Goal: Task Accomplishment & Management: Complete application form

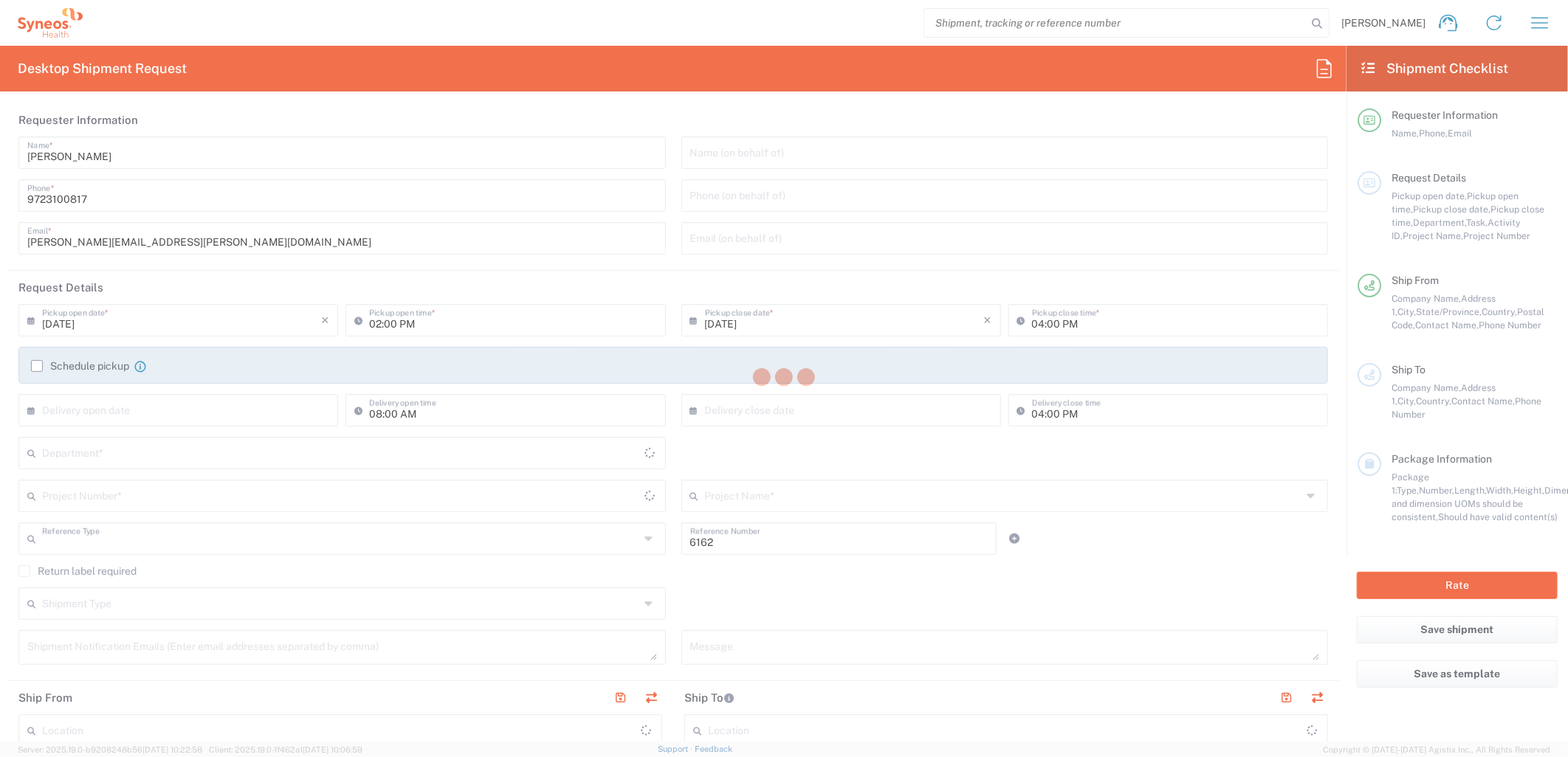
type input "Department"
type input "[US_STATE]"
type input "[GEOGRAPHIC_DATA]"
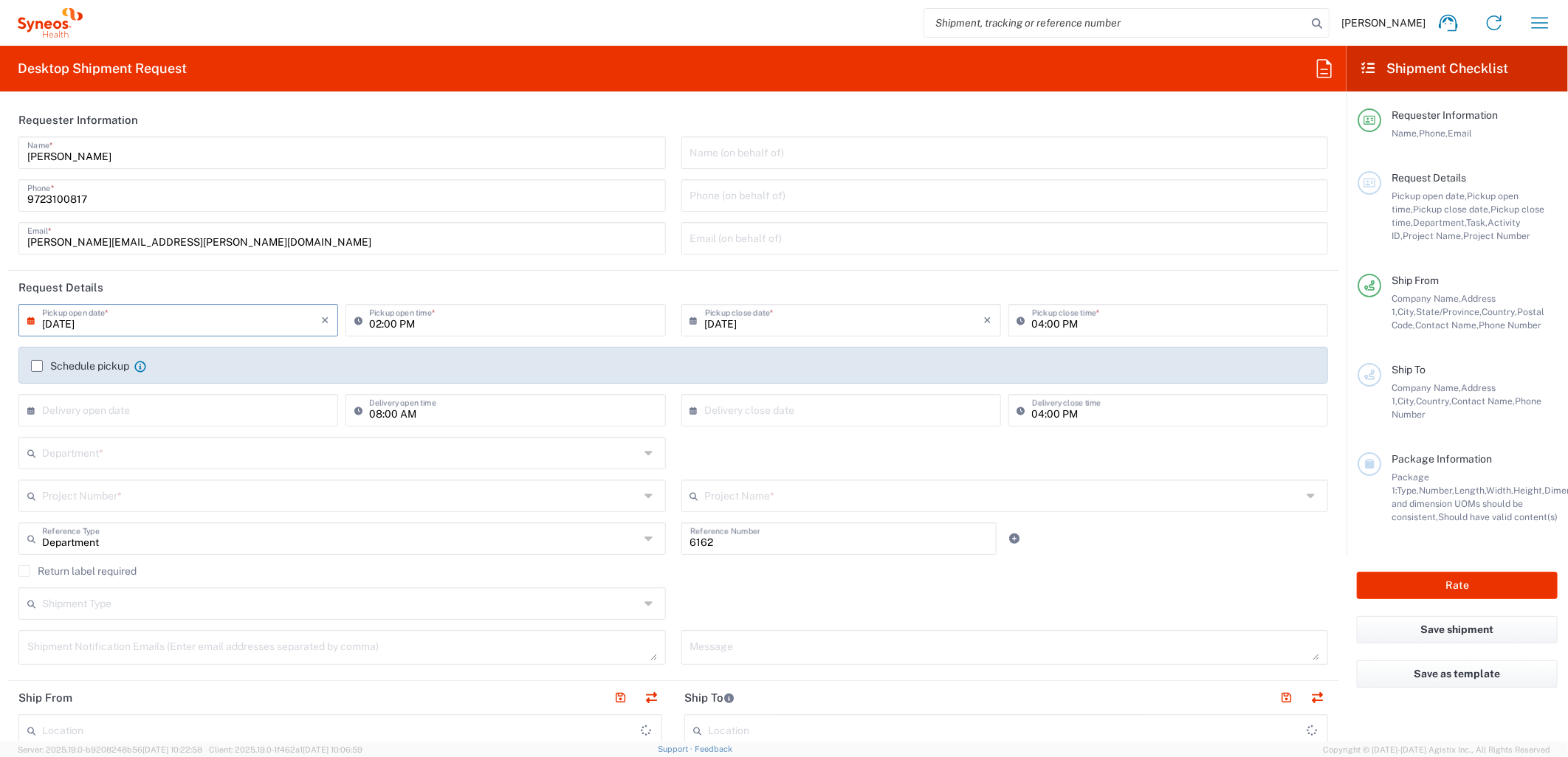
click at [70, 321] on input "[DATE]" at bounding box center [181, 318] width 279 height 26
type input "Syneos Health Medical Communic"
click at [156, 451] on span "23" at bounding box center [158, 454] width 22 height 21
type input "[DATE]"
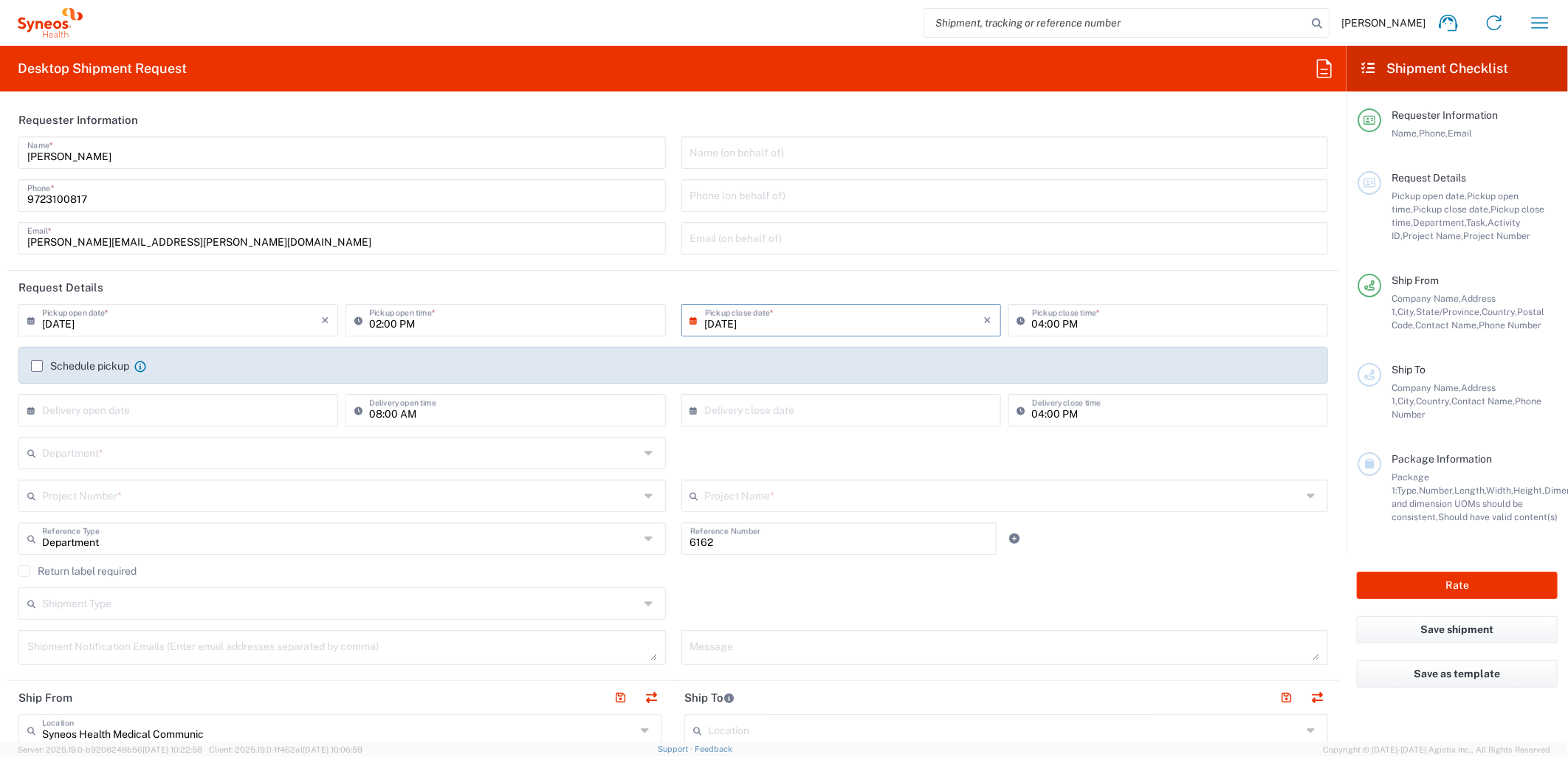
click at [377, 321] on input "02:00 PM" at bounding box center [512, 318] width 287 height 26
click at [409, 314] on input "08:00 PM" at bounding box center [512, 318] width 287 height 26
type input "08:00 AM"
click at [204, 454] on input "text" at bounding box center [341, 451] width 597 height 26
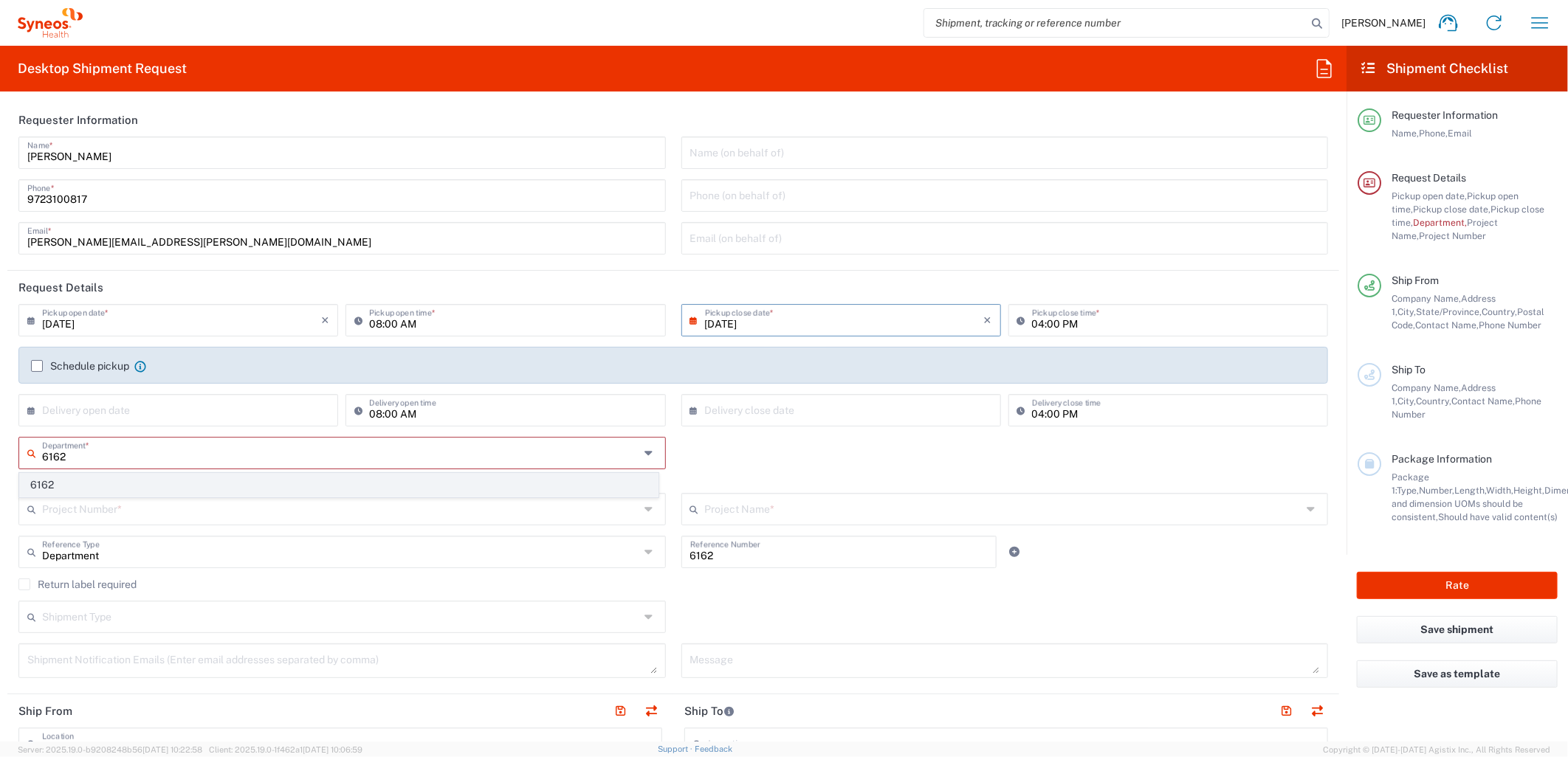
type input "6162"
click at [152, 474] on span "6162" at bounding box center [338, 486] width 638 height 23
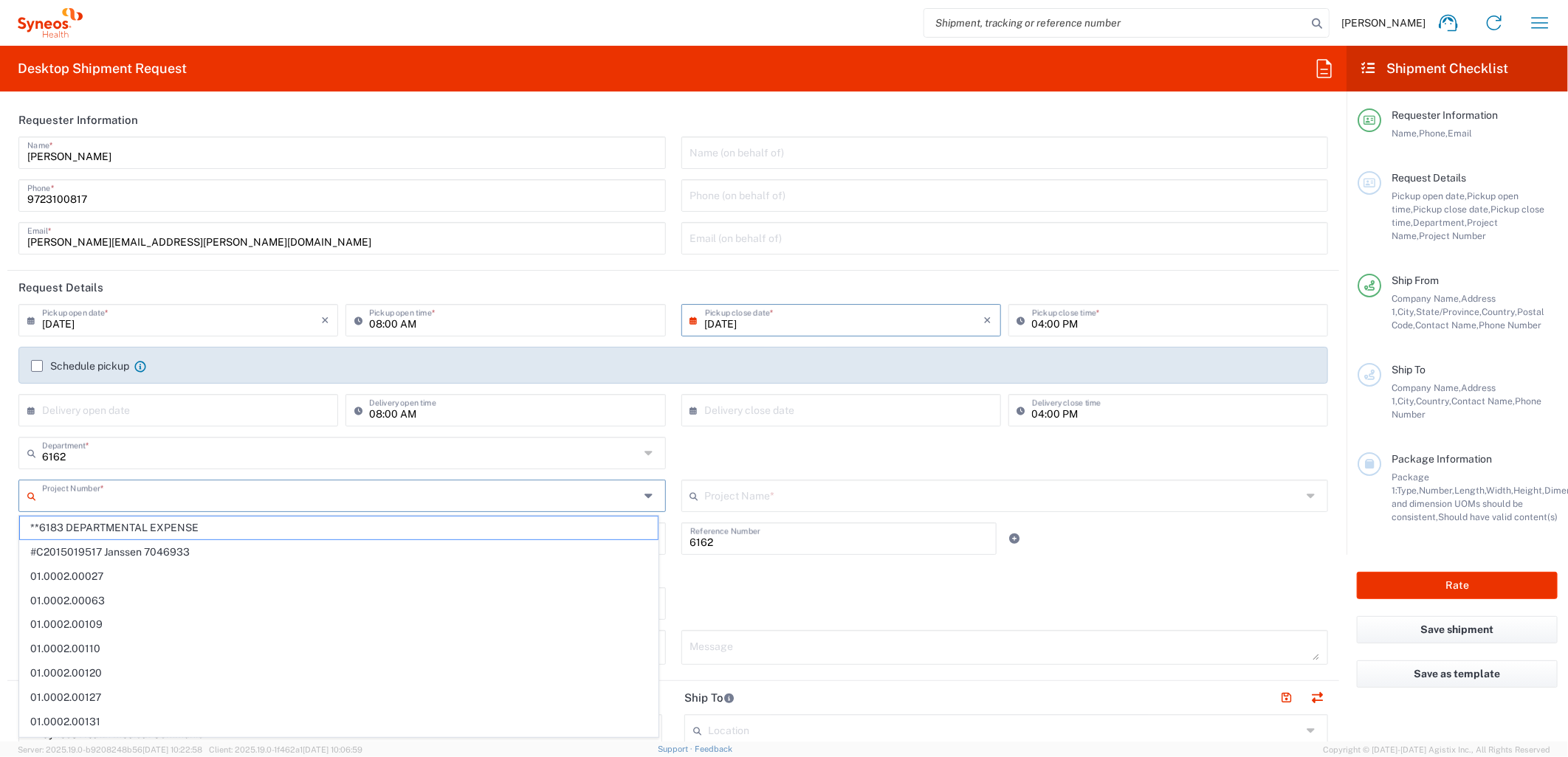
click at [106, 496] on input "text" at bounding box center [341, 494] width 597 height 26
paste input "MCUS.IMSE.CL.7068636"
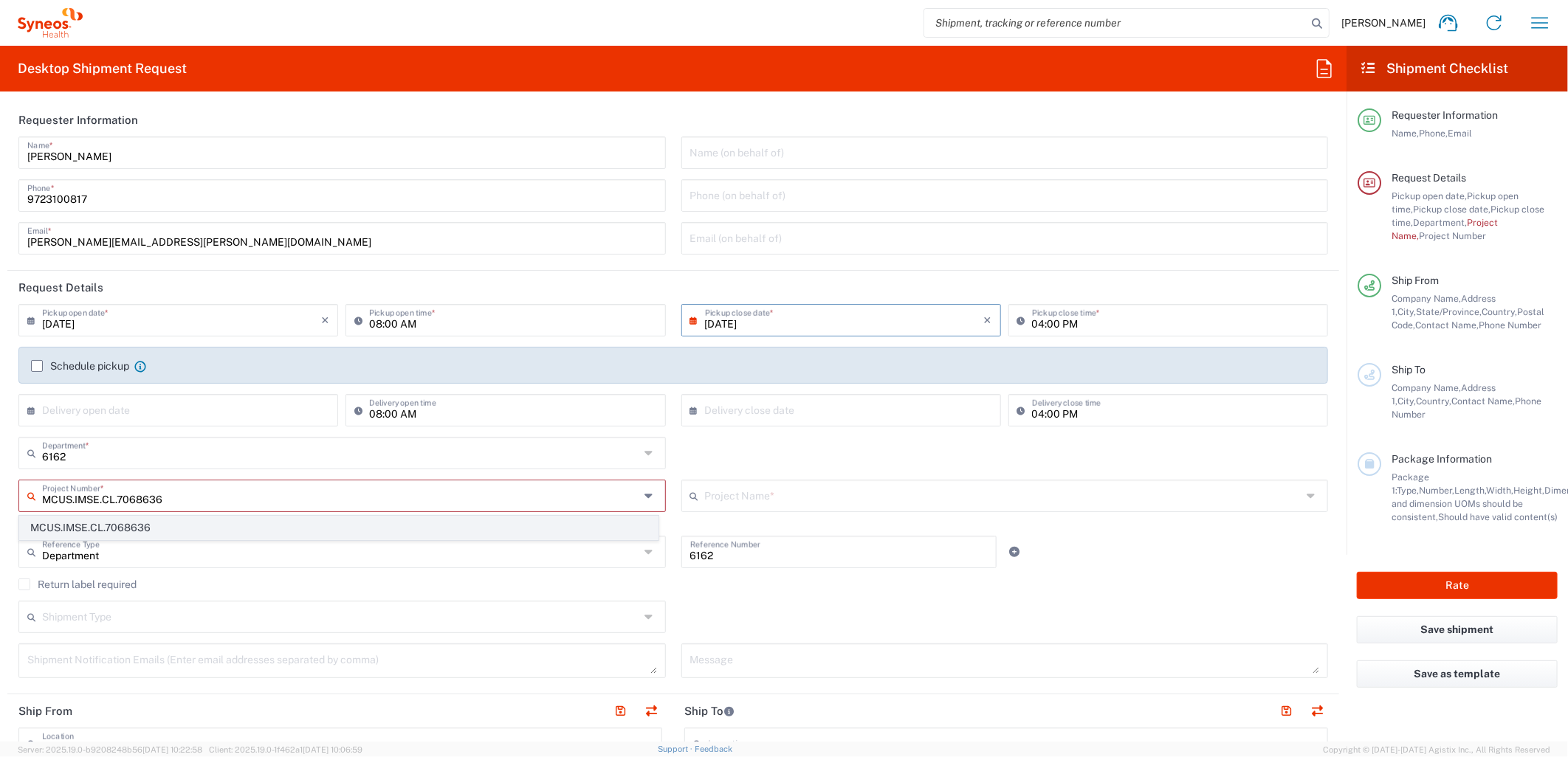
type input "MCUS.IMSE.CL.7068636"
click at [297, 534] on span "MCUS.IMSE.CL.7068636" at bounding box center [338, 528] width 638 height 23
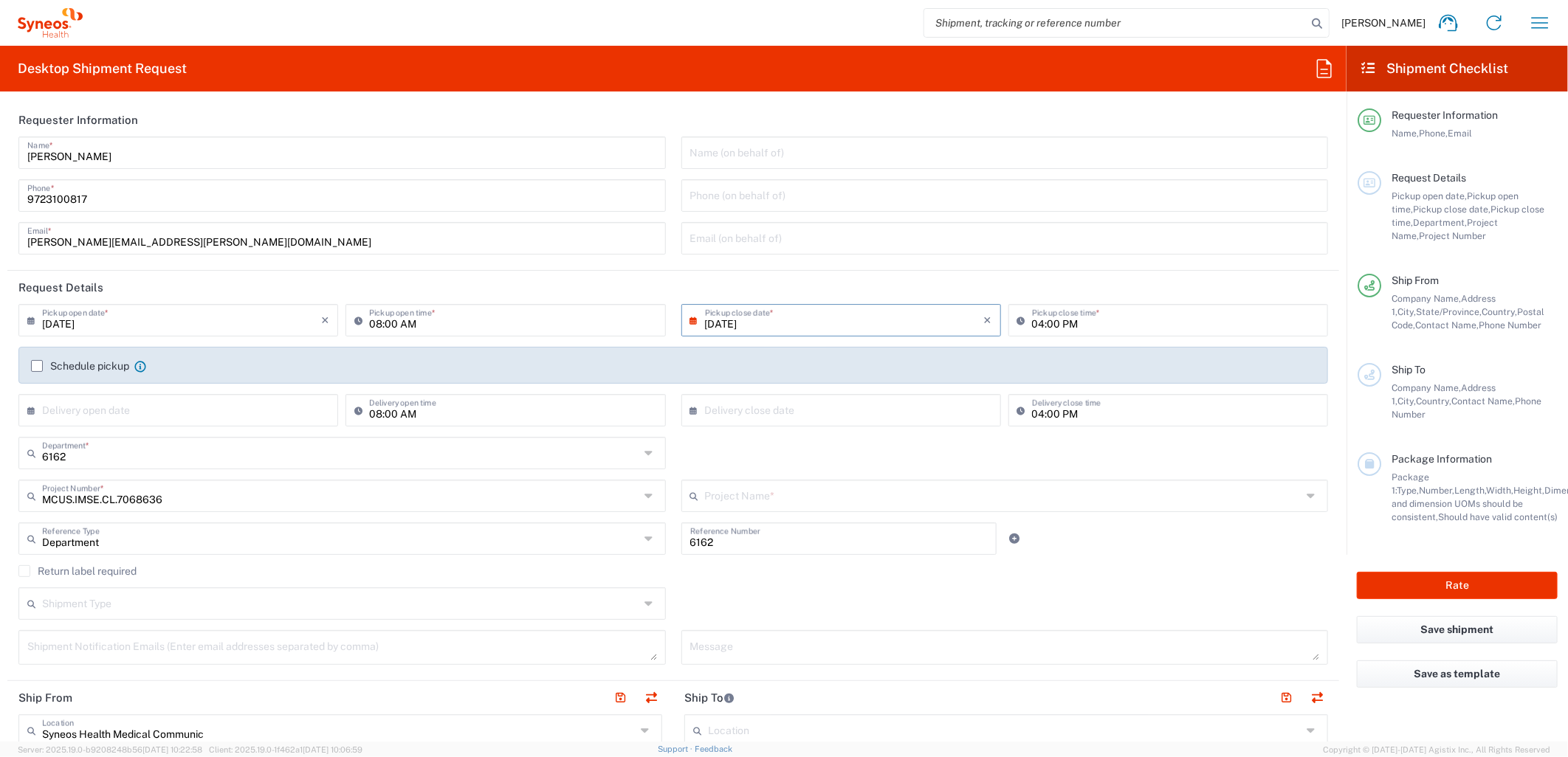
type input "Takeda.SpkrBureau.25.7068636"
click at [1008, 542] on icon at bounding box center [1015, 538] width 13 height 11
click at [275, 578] on input "text" at bounding box center [341, 580] width 597 height 26
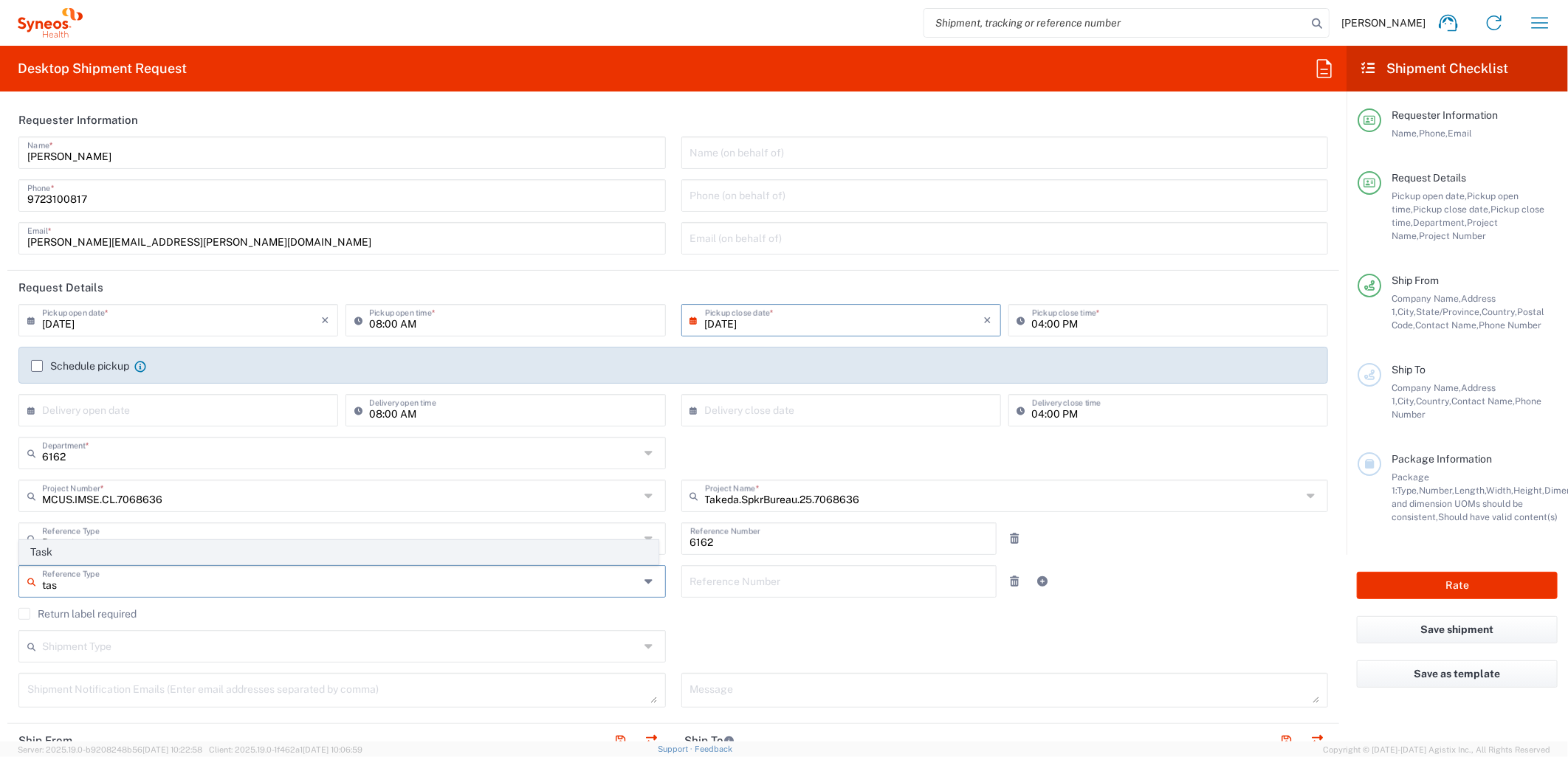
click at [193, 549] on span "Task" at bounding box center [338, 552] width 638 height 23
type input "Task"
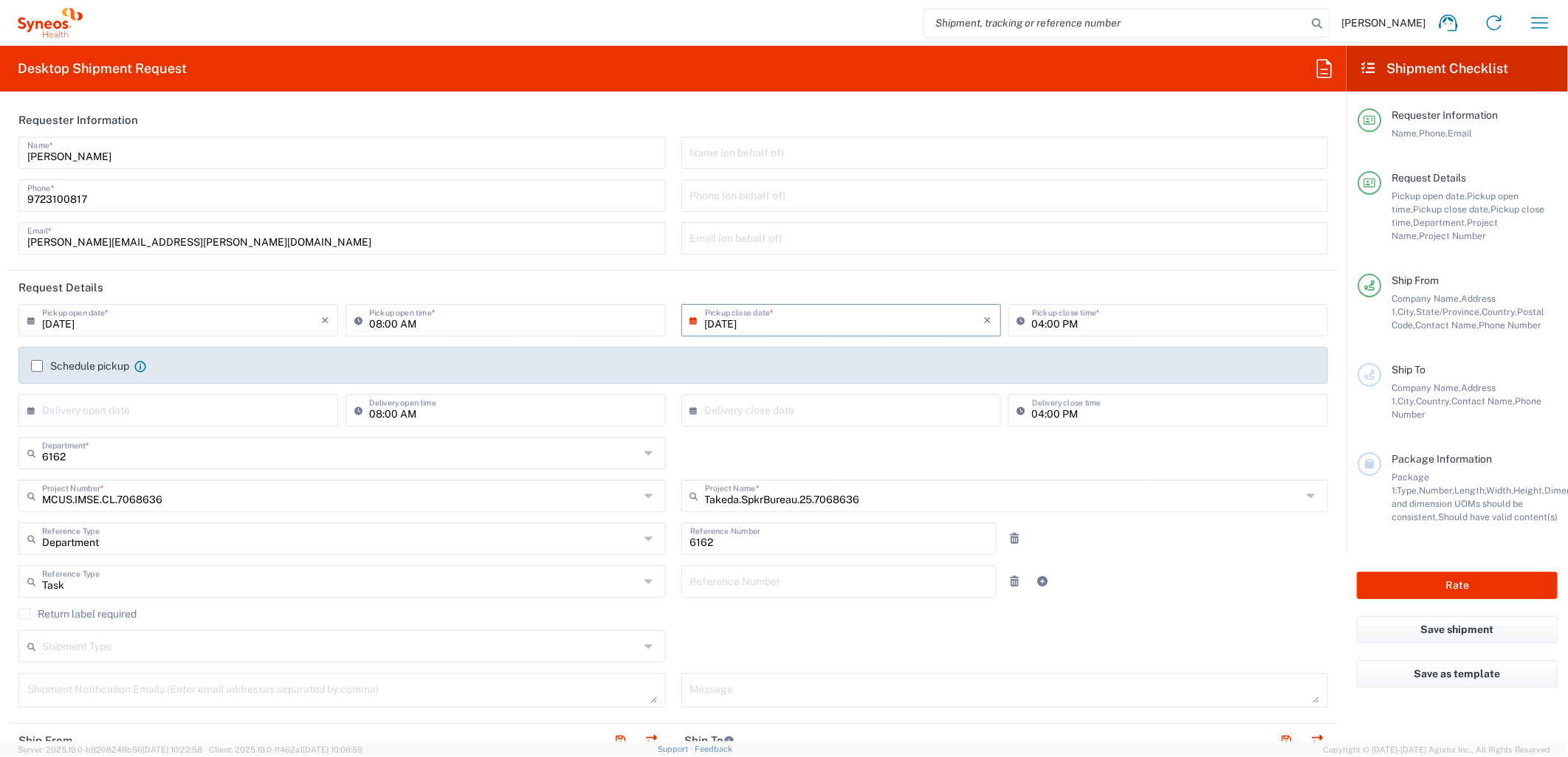
click at [747, 591] on input "text" at bounding box center [840, 580] width 299 height 26
type input "001"
click at [1036, 581] on icon at bounding box center [1043, 581] width 13 height 11
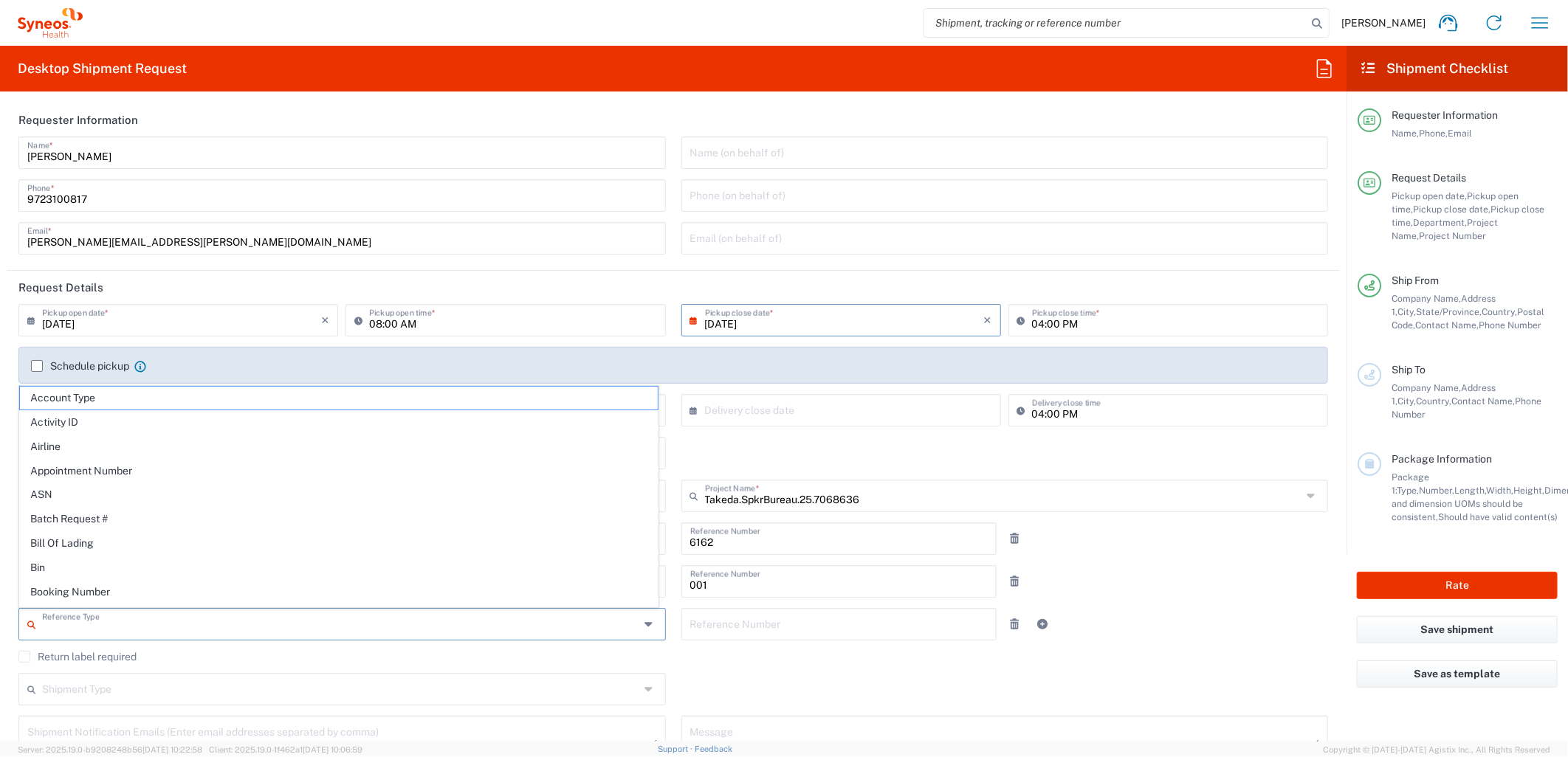
click at [172, 622] on input "text" at bounding box center [341, 623] width 597 height 26
click at [133, 430] on span "Activity ID" at bounding box center [338, 422] width 638 height 23
type input "Activity ID"
click at [771, 618] on input "text" at bounding box center [840, 623] width 299 height 26
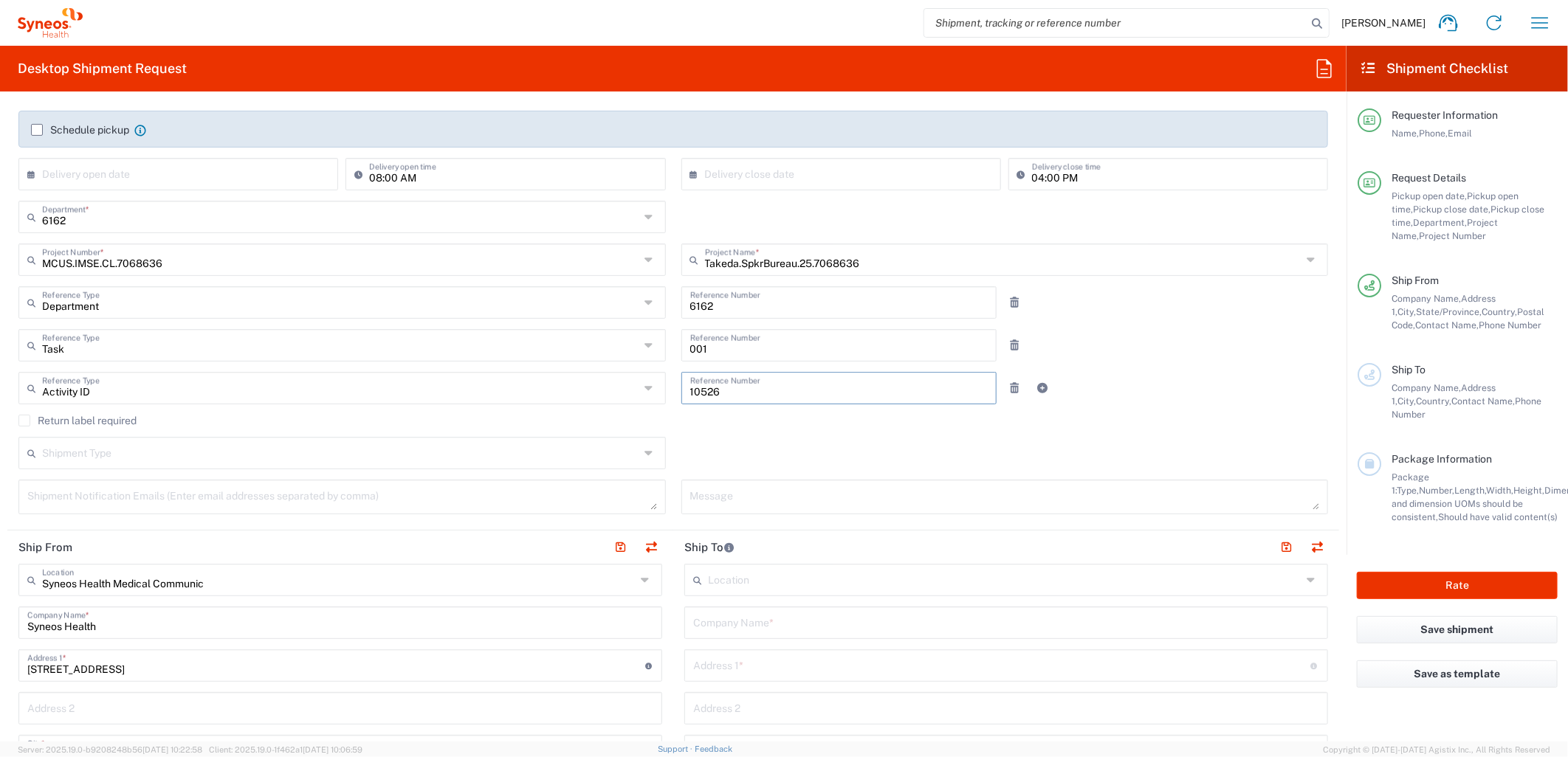
scroll to position [246, 0]
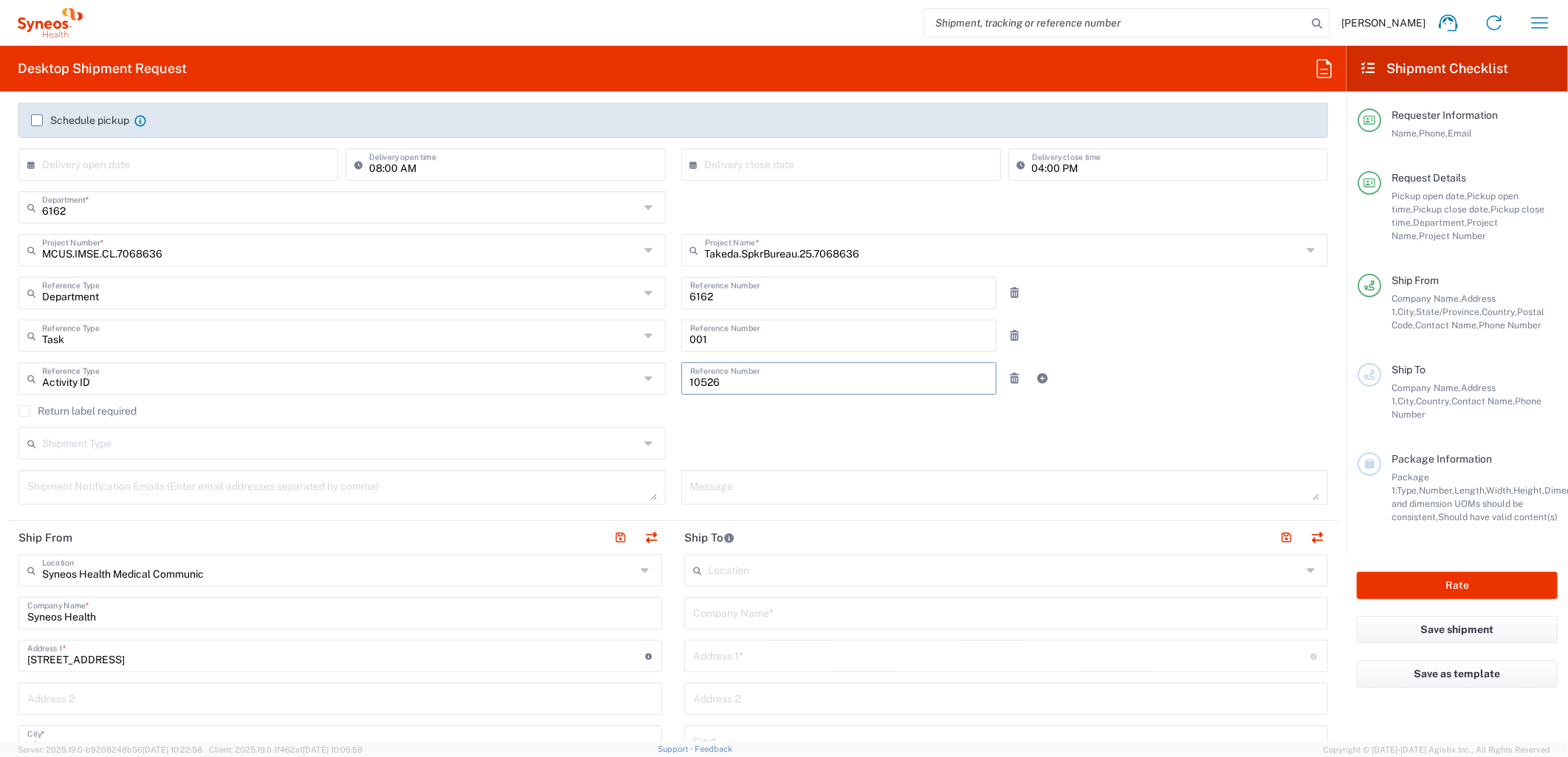
type input "10526"
click at [381, 453] on input "text" at bounding box center [341, 442] width 597 height 26
click at [350, 500] on span "Regular" at bounding box center [338, 500] width 638 height 23
type input "Regular"
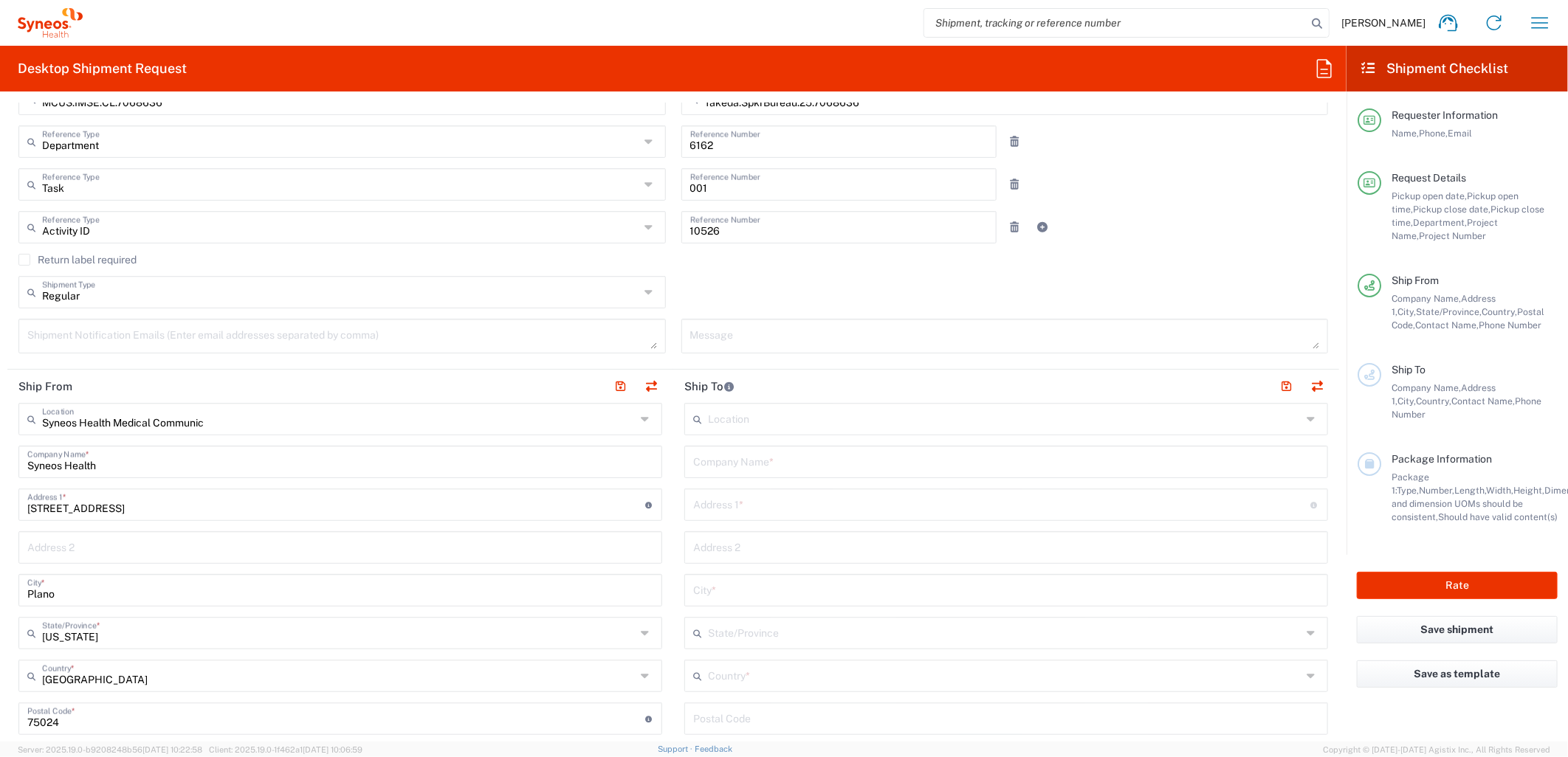
scroll to position [410, 0]
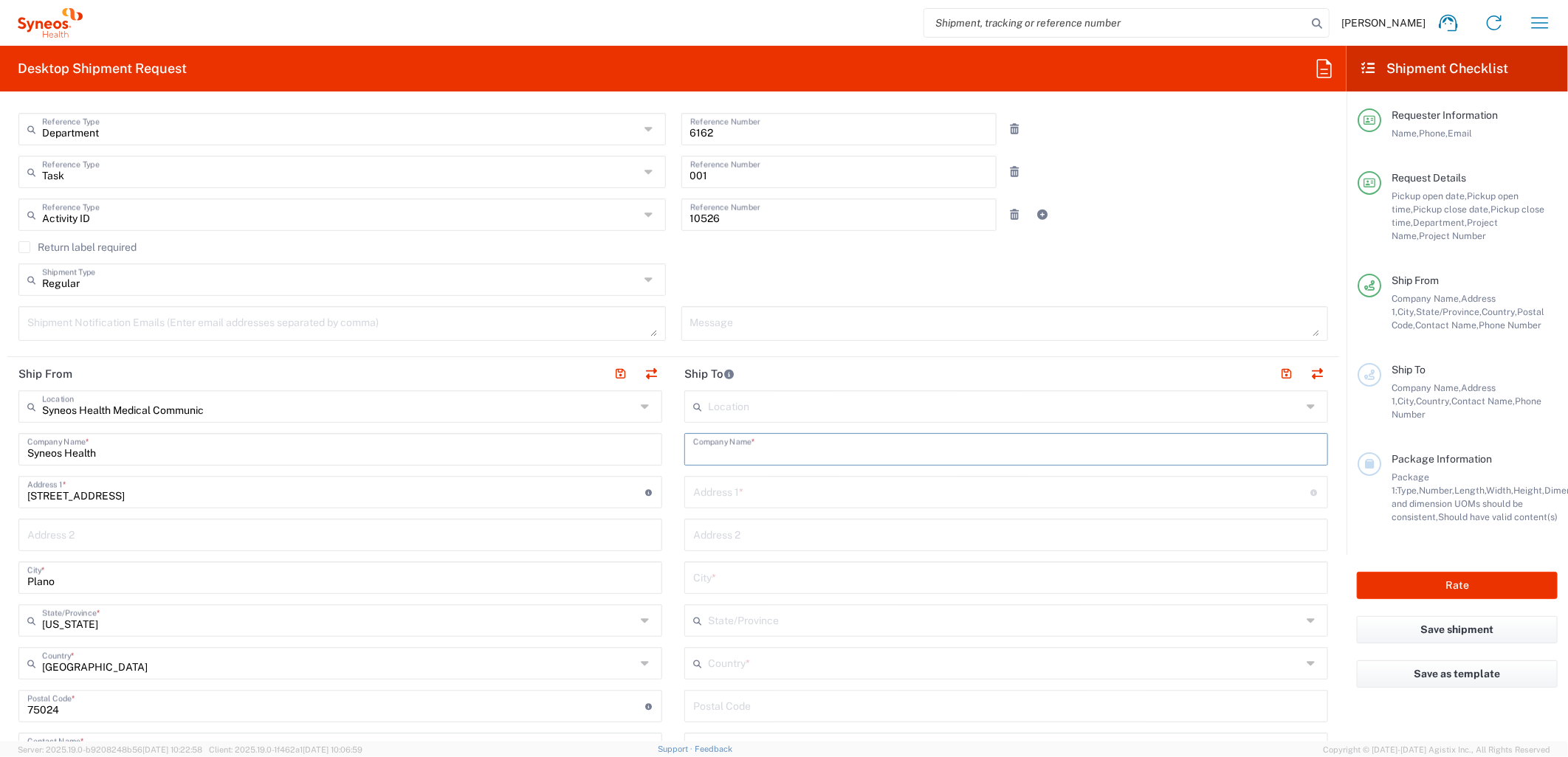
click at [734, 453] on input "text" at bounding box center [1005, 448] width 626 height 26
type input "Takeda"
click at [727, 490] on input "text" at bounding box center [1001, 491] width 618 height 26
paste input "[STREET_ADDRESS][PERSON_NAME]"
type input "[STREET_ADDRESS][PERSON_NAME]"
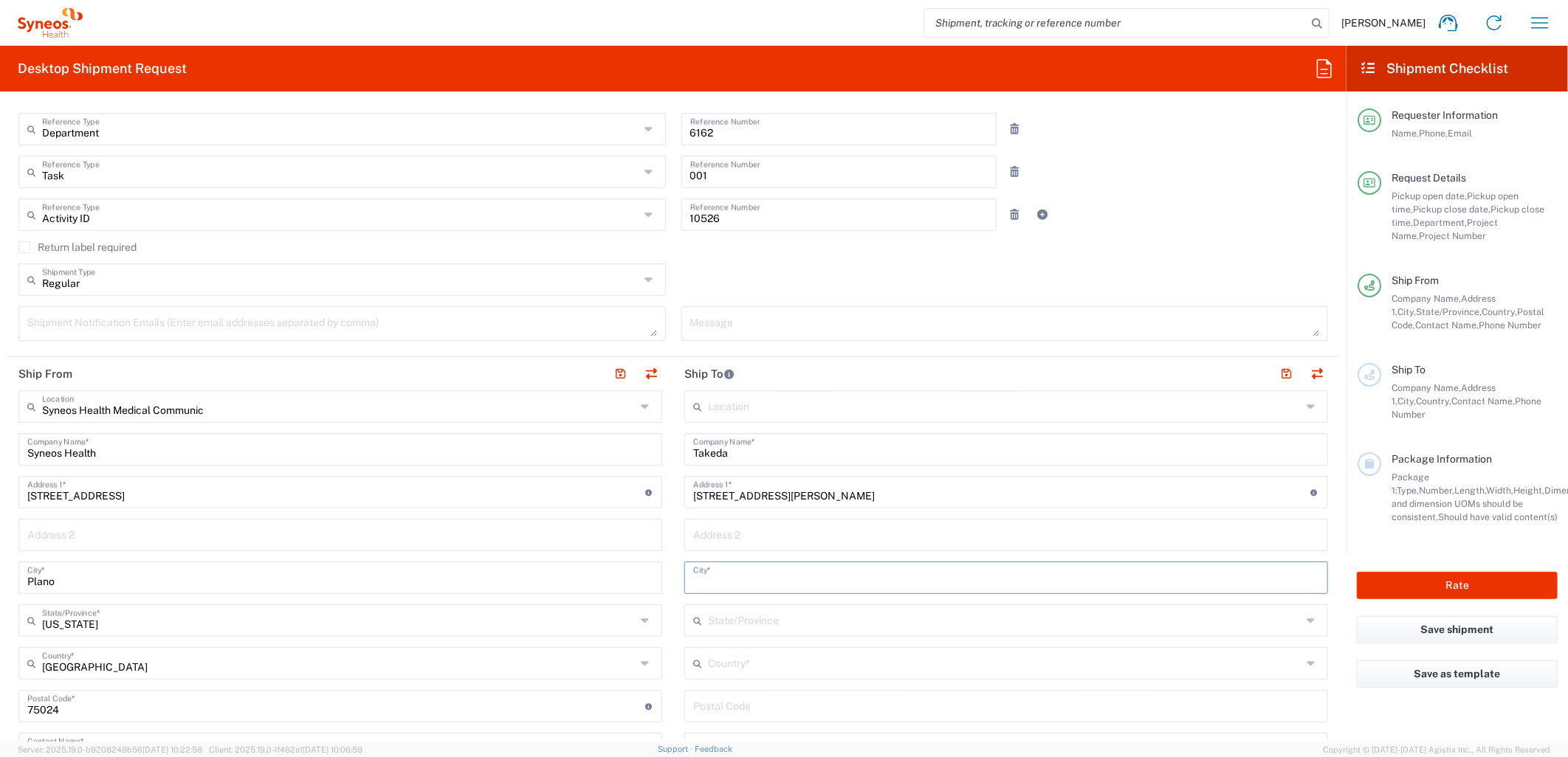
click at [783, 579] on input "text" at bounding box center [1005, 576] width 626 height 26
paste input "[US_STATE][GEOGRAPHIC_DATA]"
type input "[US_STATE][GEOGRAPHIC_DATA]"
click at [781, 670] on input "text" at bounding box center [1004, 661] width 593 height 26
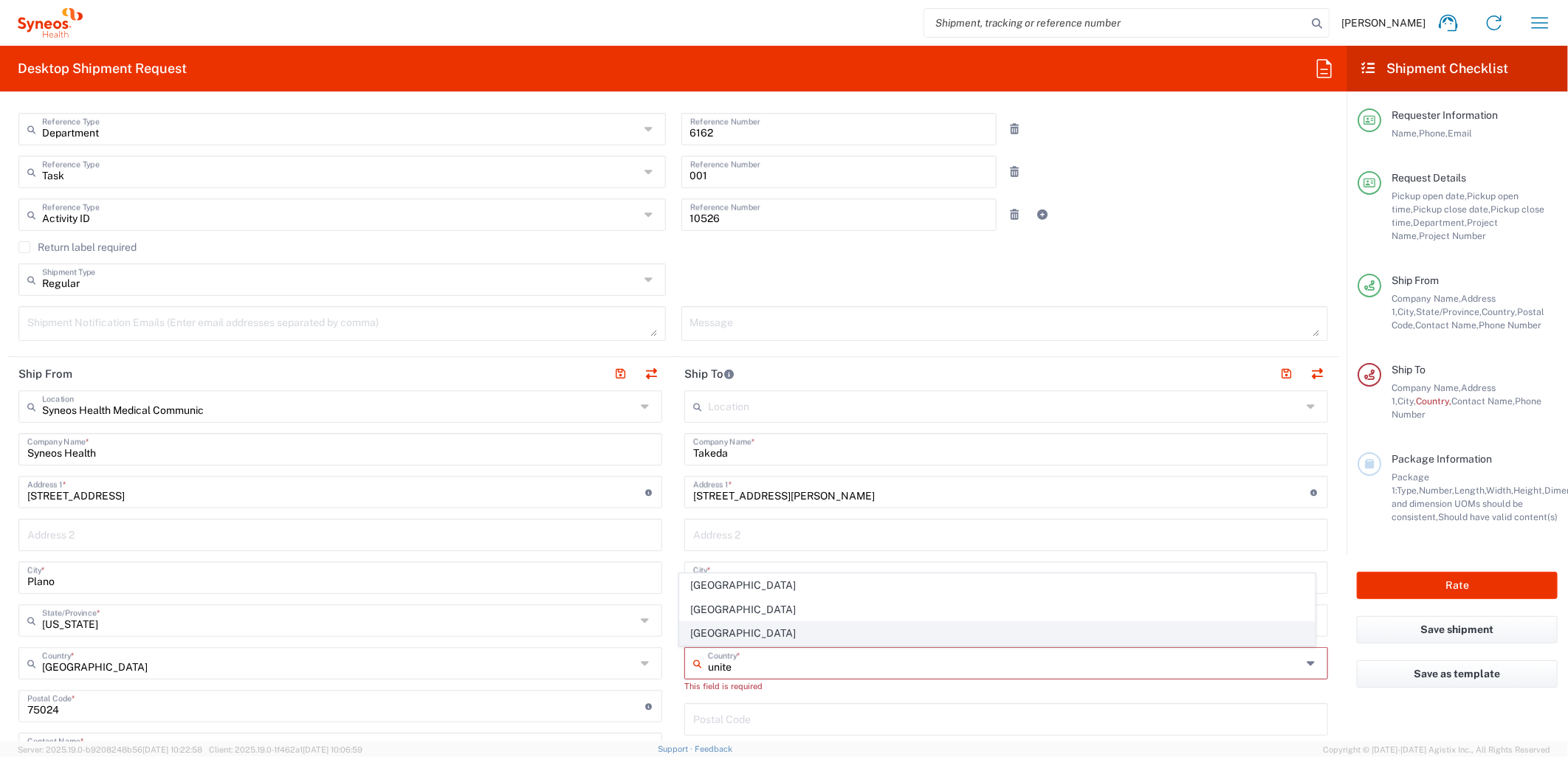
click at [717, 635] on span "[GEOGRAPHIC_DATA]" at bounding box center [997, 633] width 635 height 23
type input "[GEOGRAPHIC_DATA]"
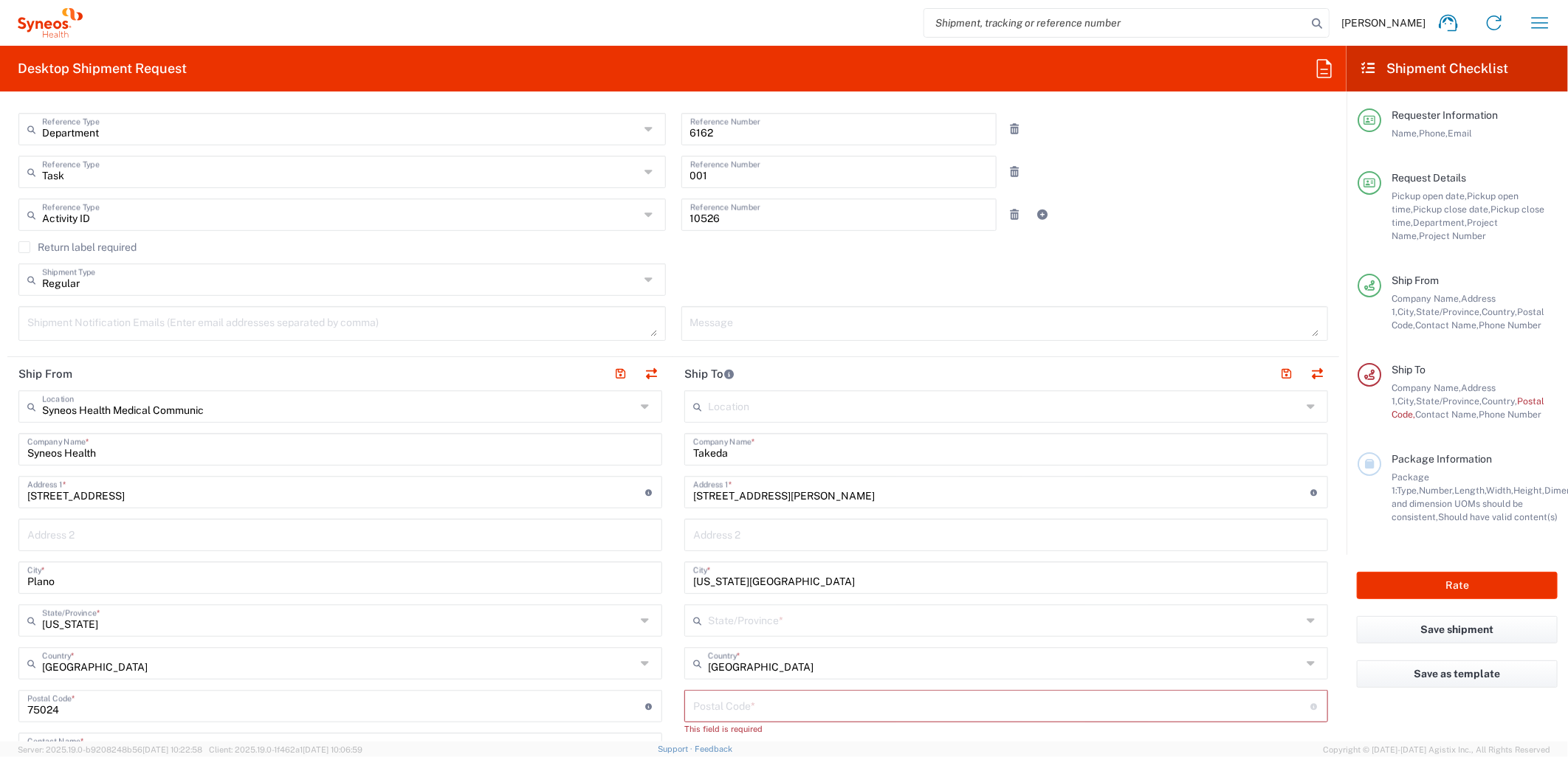
click at [725, 620] on input "text" at bounding box center [1004, 619] width 593 height 26
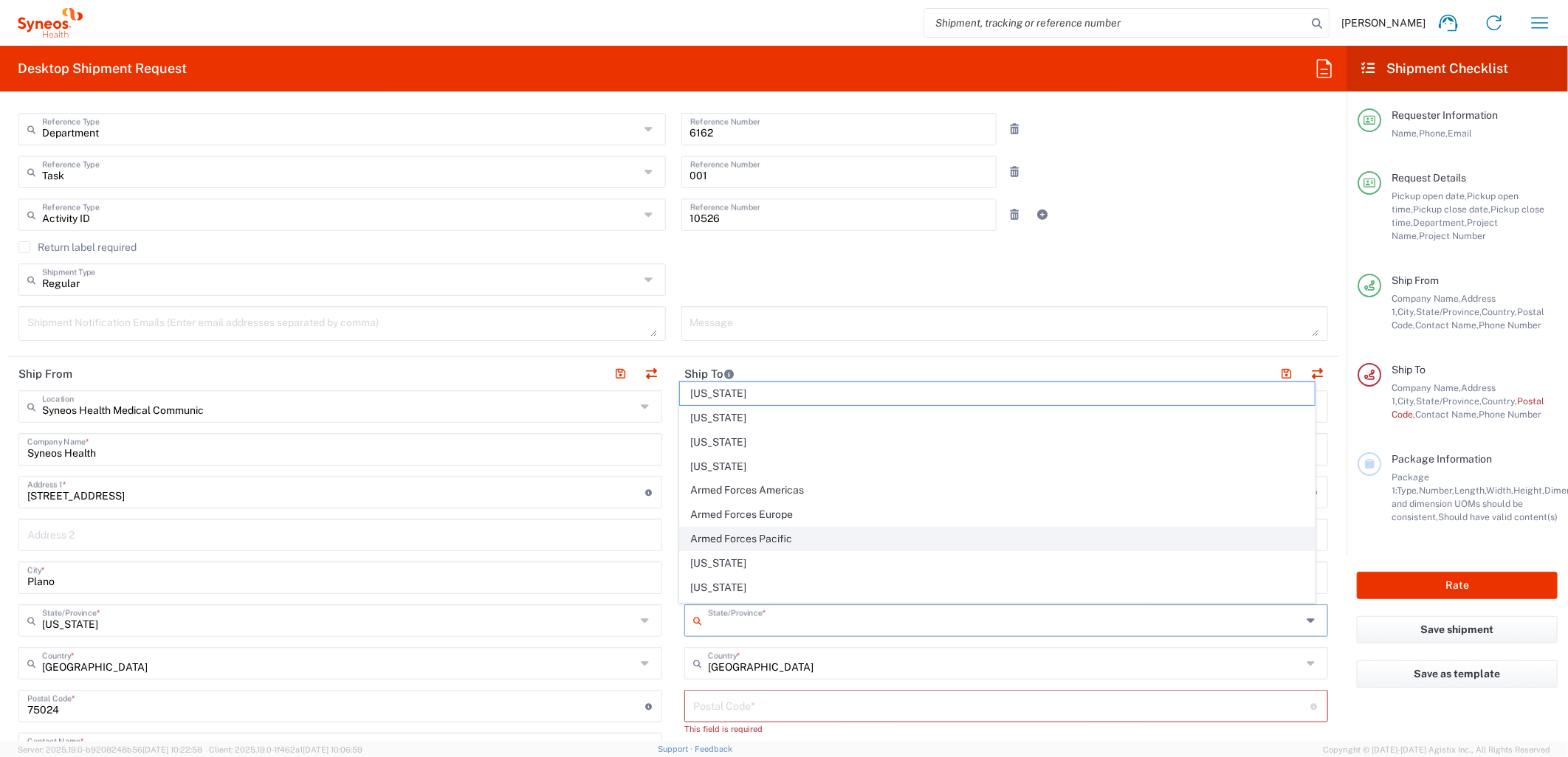
scroll to position [246, 0]
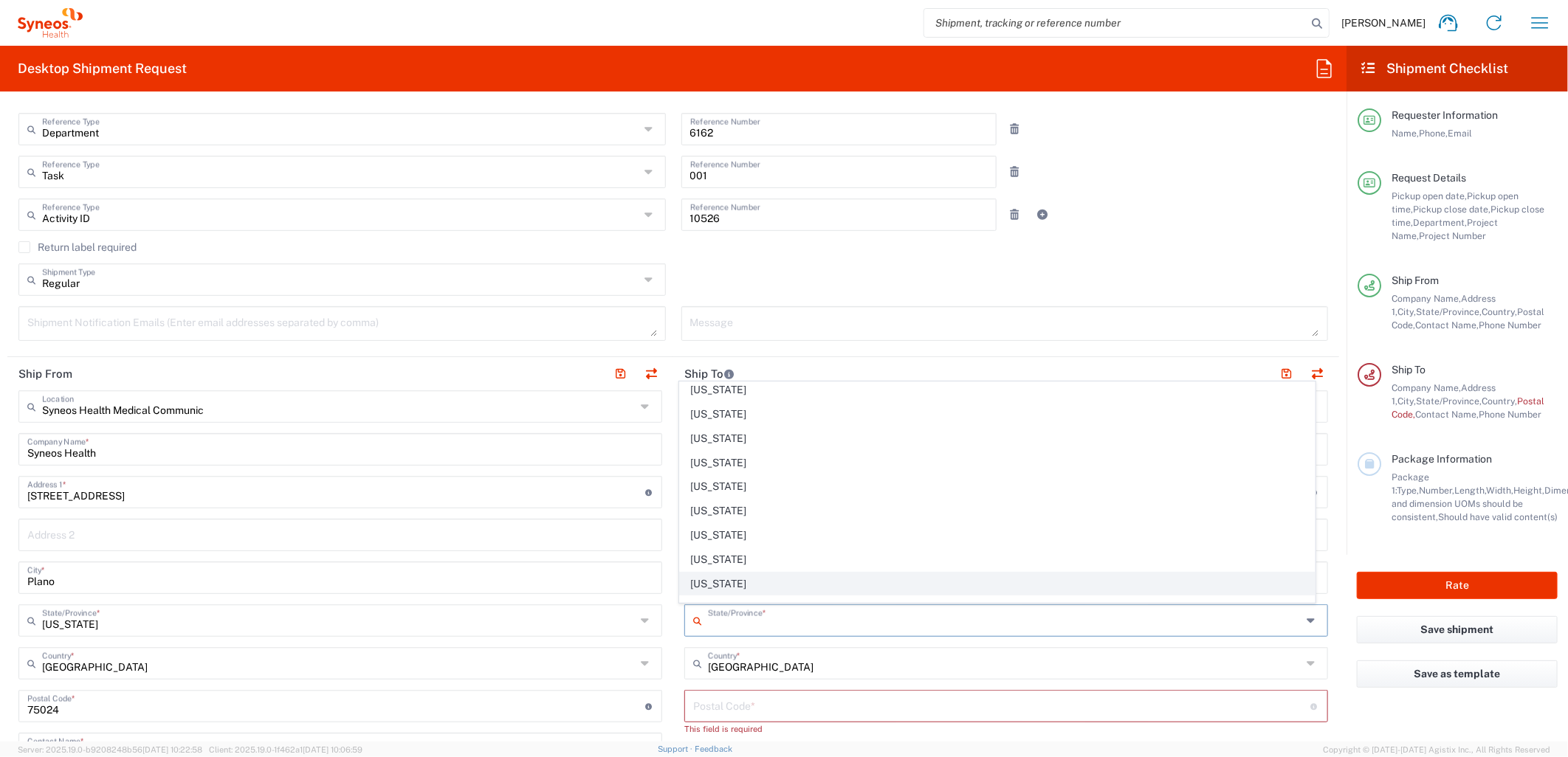
click at [714, 579] on span "[US_STATE]" at bounding box center [997, 584] width 635 height 23
type input "[US_STATE]"
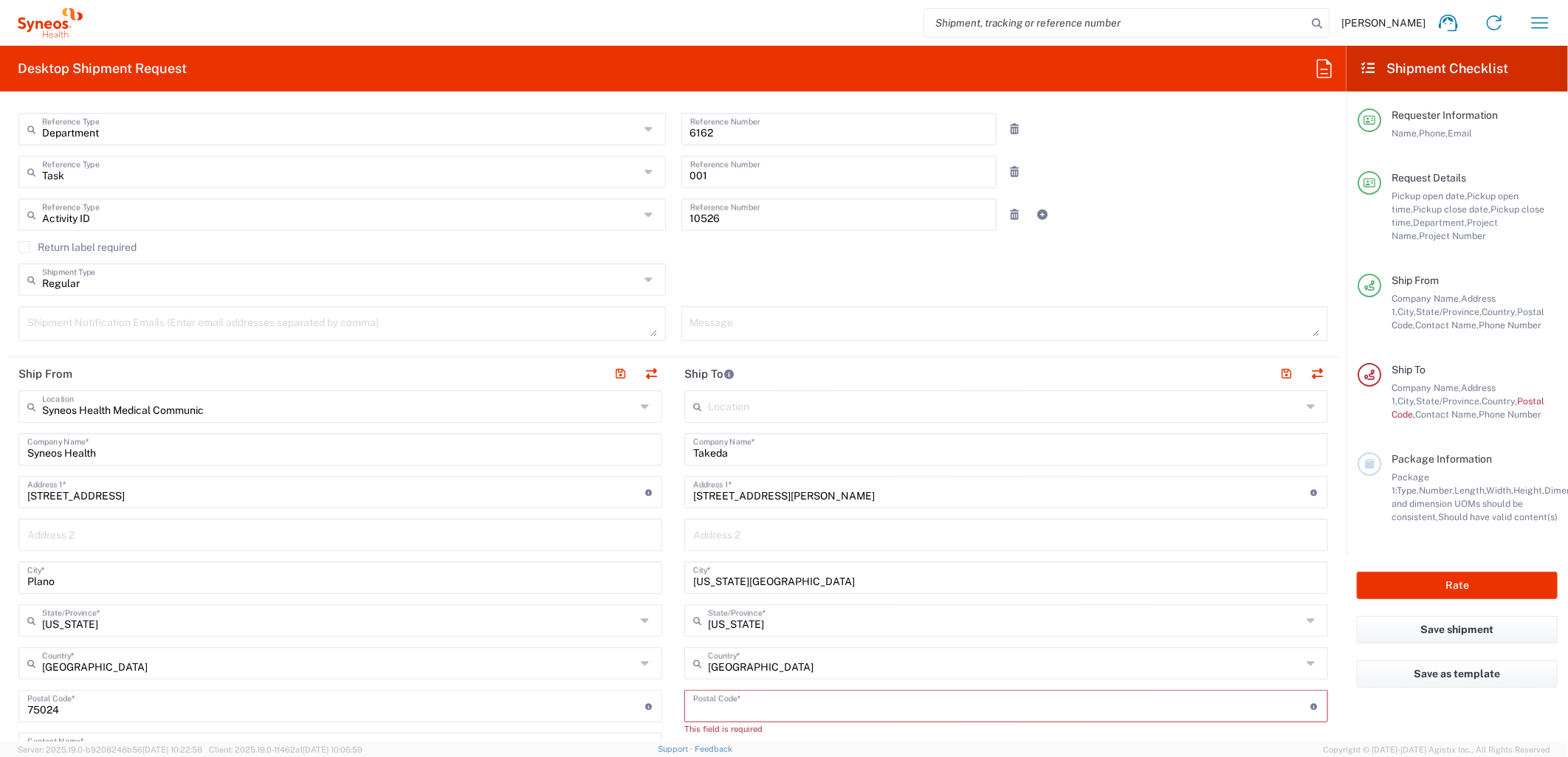
drag, startPoint x: 709, startPoint y: 707, endPoint x: 704, endPoint y: 684, distance: 23.5
click at [709, 707] on input "undefined" at bounding box center [1001, 704] width 618 height 26
paste input "52246"
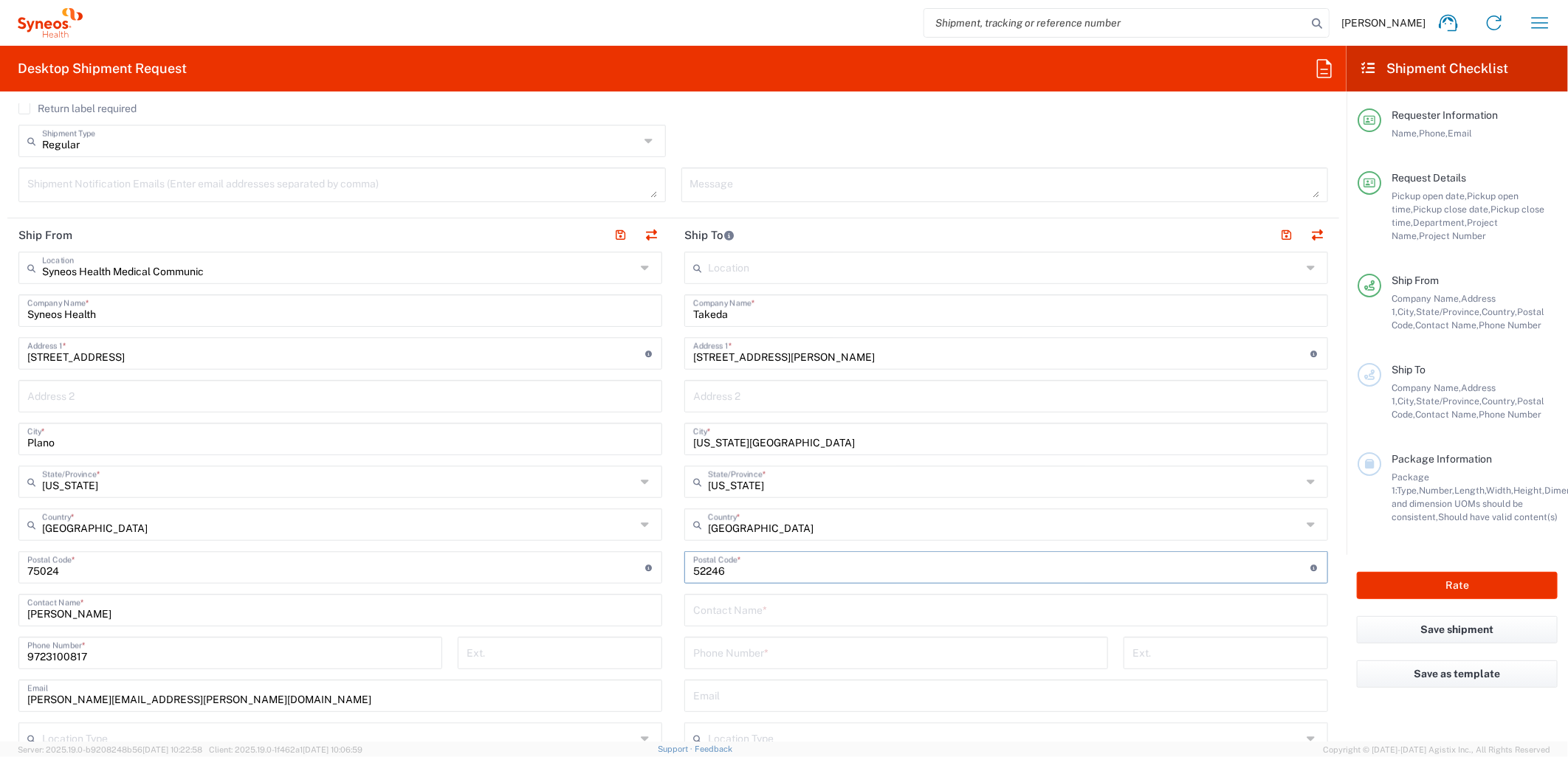
scroll to position [573, 0]
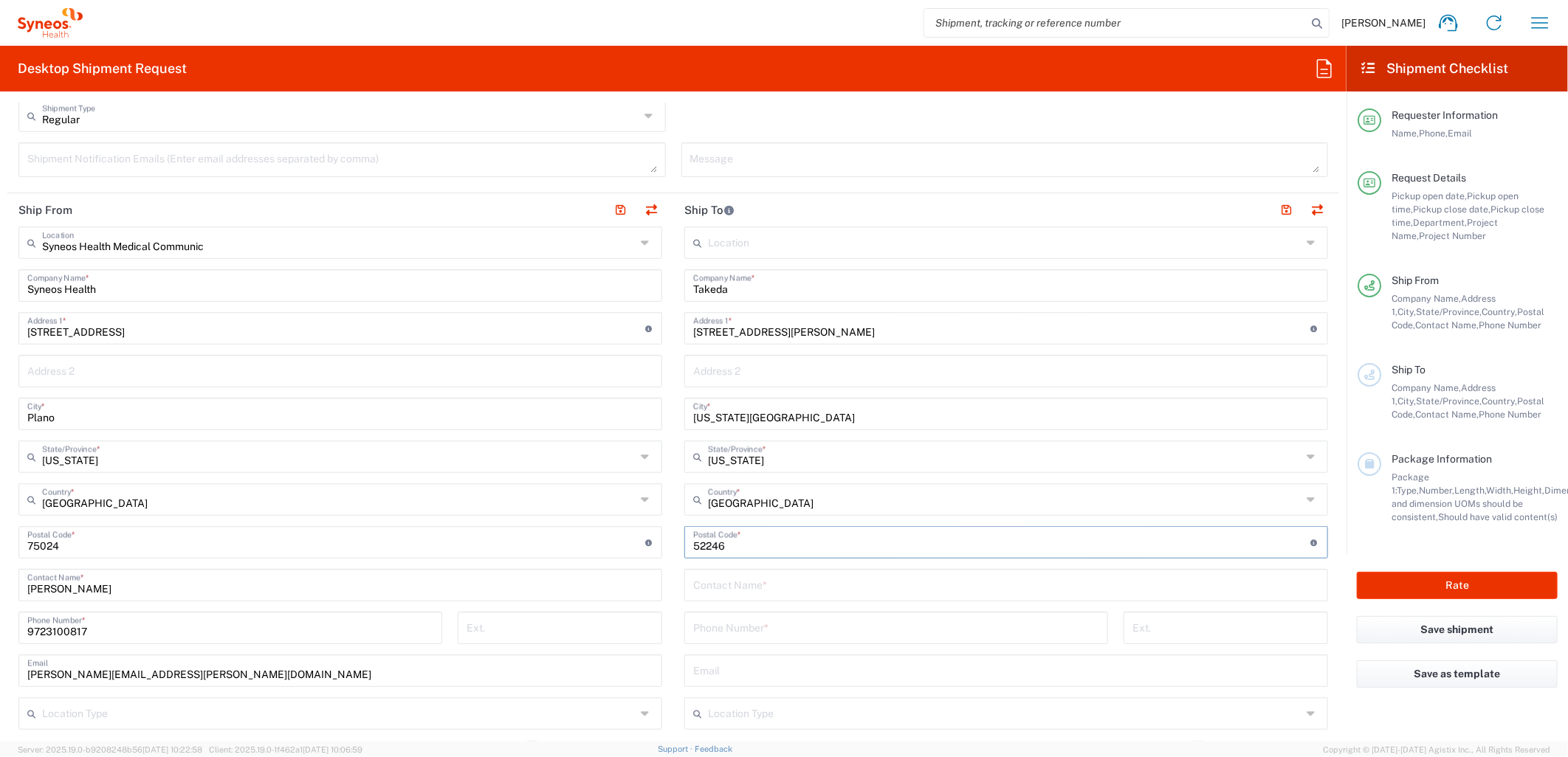
type input "52246"
click at [738, 595] on div "Contact Name *" at bounding box center [1006, 585] width 643 height 32
click at [733, 593] on input "text" at bounding box center [1005, 584] width 626 height 26
type input "[PERSON_NAME]"
click at [856, 623] on input "tel" at bounding box center [896, 627] width 406 height 26
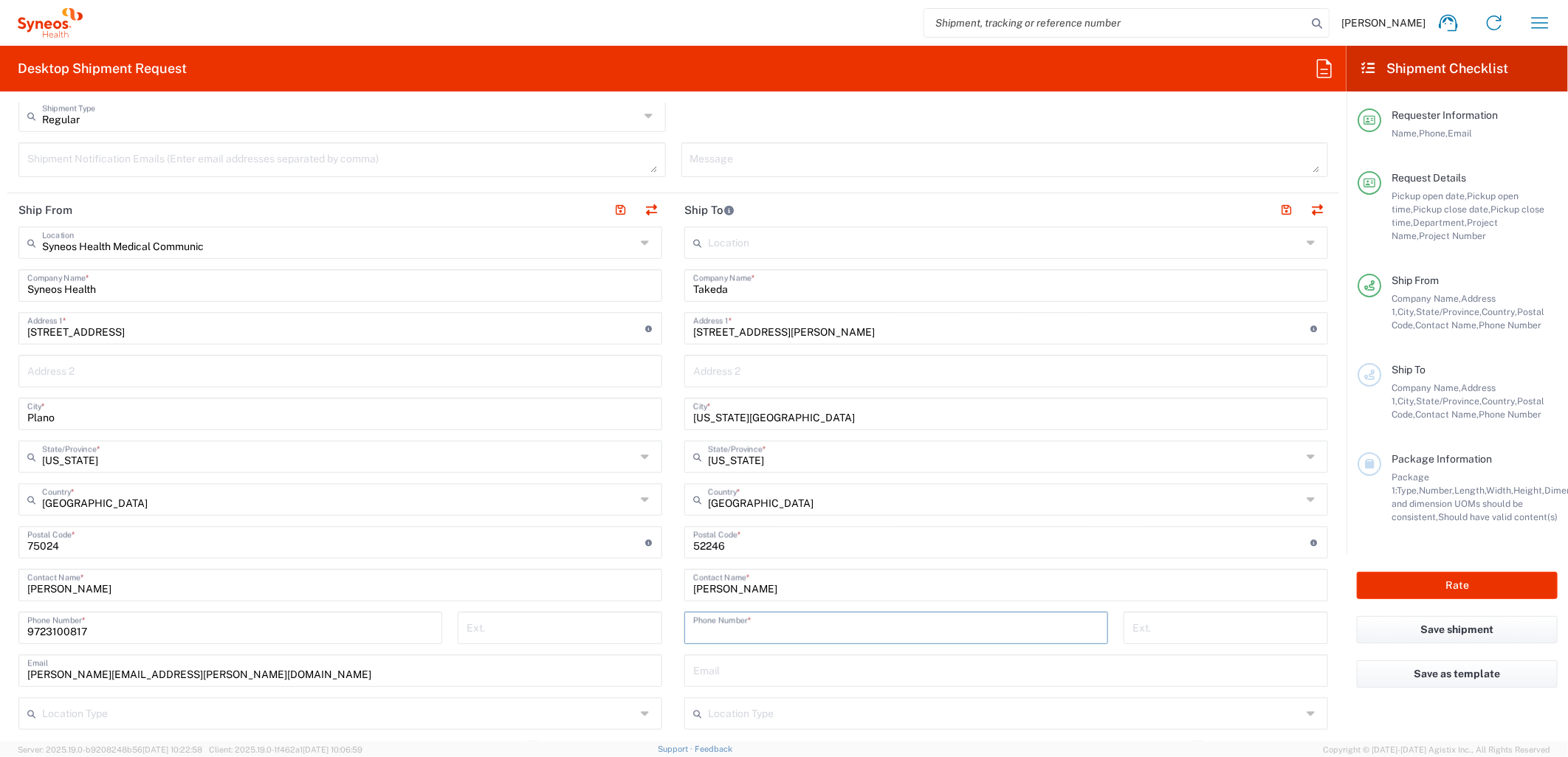
paste input "[PHONE_NUMBER]"
drag, startPoint x: 699, startPoint y: 628, endPoint x: 581, endPoint y: 614, distance: 118.8
click at [581, 614] on div "Ship From Syneos Health Medical Communic Location Syneos Health Medical Communi…" at bounding box center [673, 522] width 1331 height 659
type input "3199361259"
click at [673, 585] on main "Location [PERSON_NAME] LLC-[GEOGRAPHIC_DATA] [GEOGRAPHIC_DATA] [GEOGRAPHIC_DATA…" at bounding box center [1005, 537] width 666 height 620
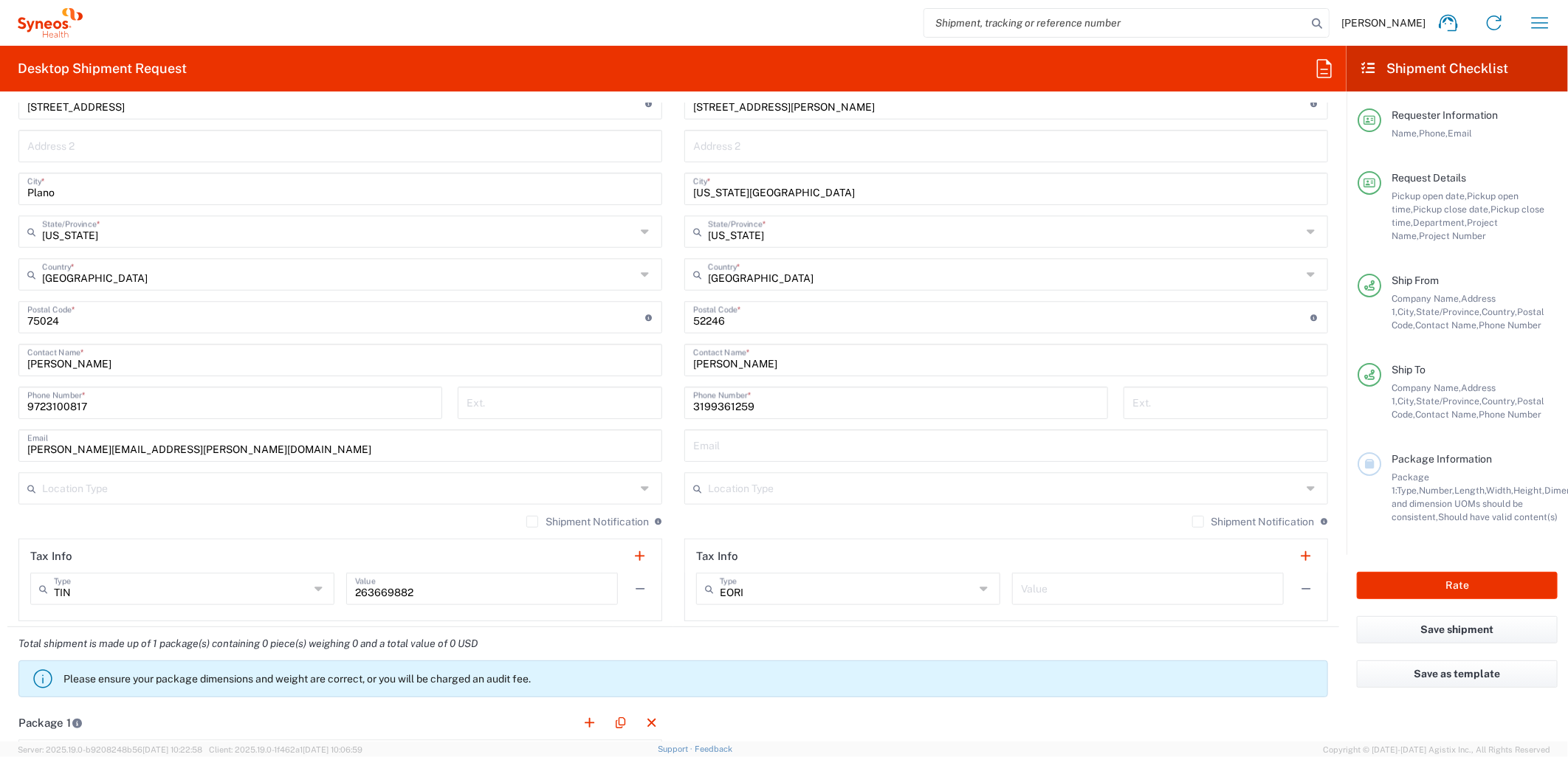
scroll to position [820, 0]
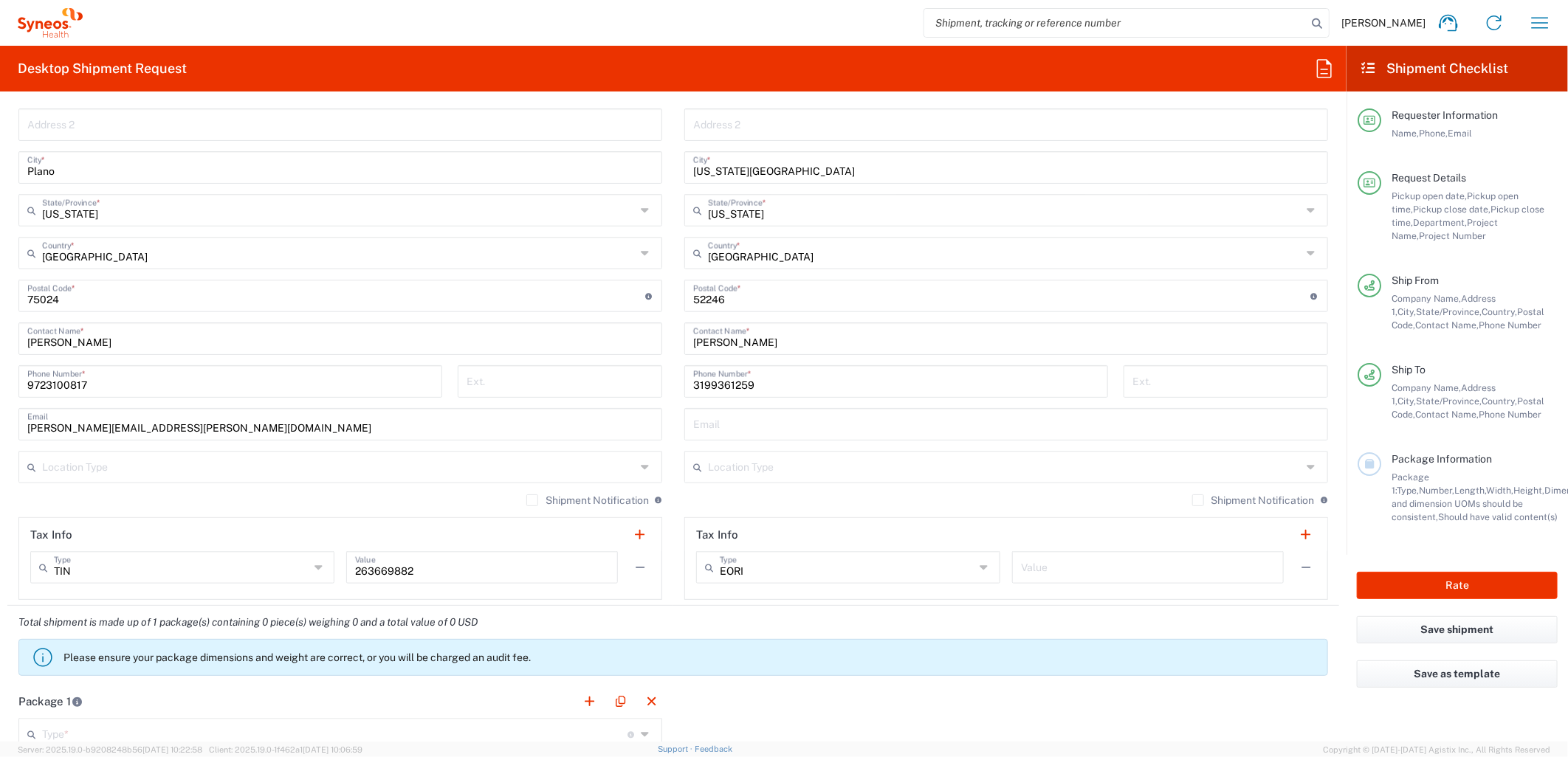
click at [526, 502] on label "Shipment Notification" at bounding box center [587, 501] width 123 height 12
click at [532, 501] on input "Shipment Notification" at bounding box center [532, 501] width 0 height 0
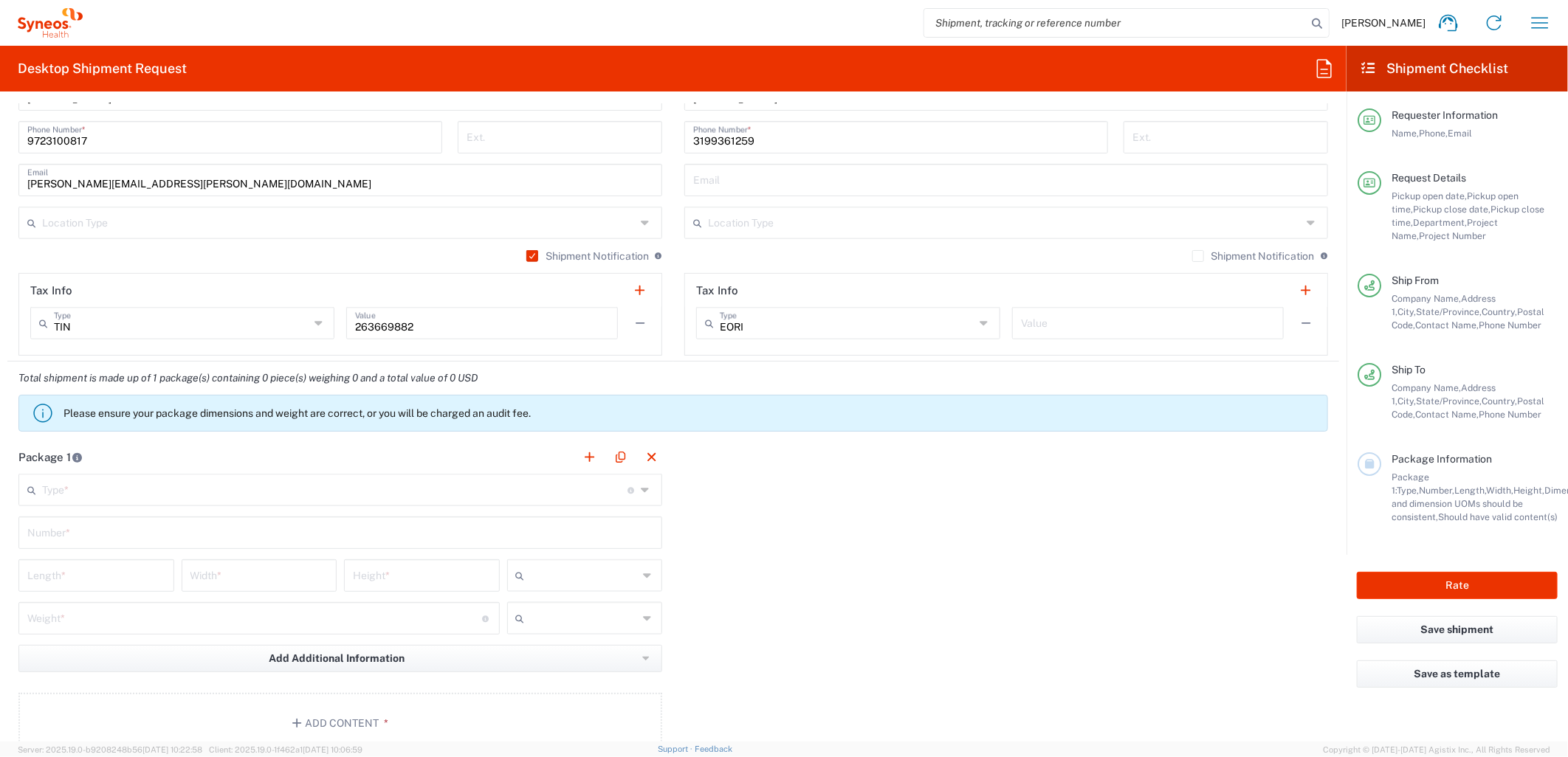
scroll to position [1065, 0]
click at [355, 483] on input "text" at bounding box center [335, 487] width 586 height 26
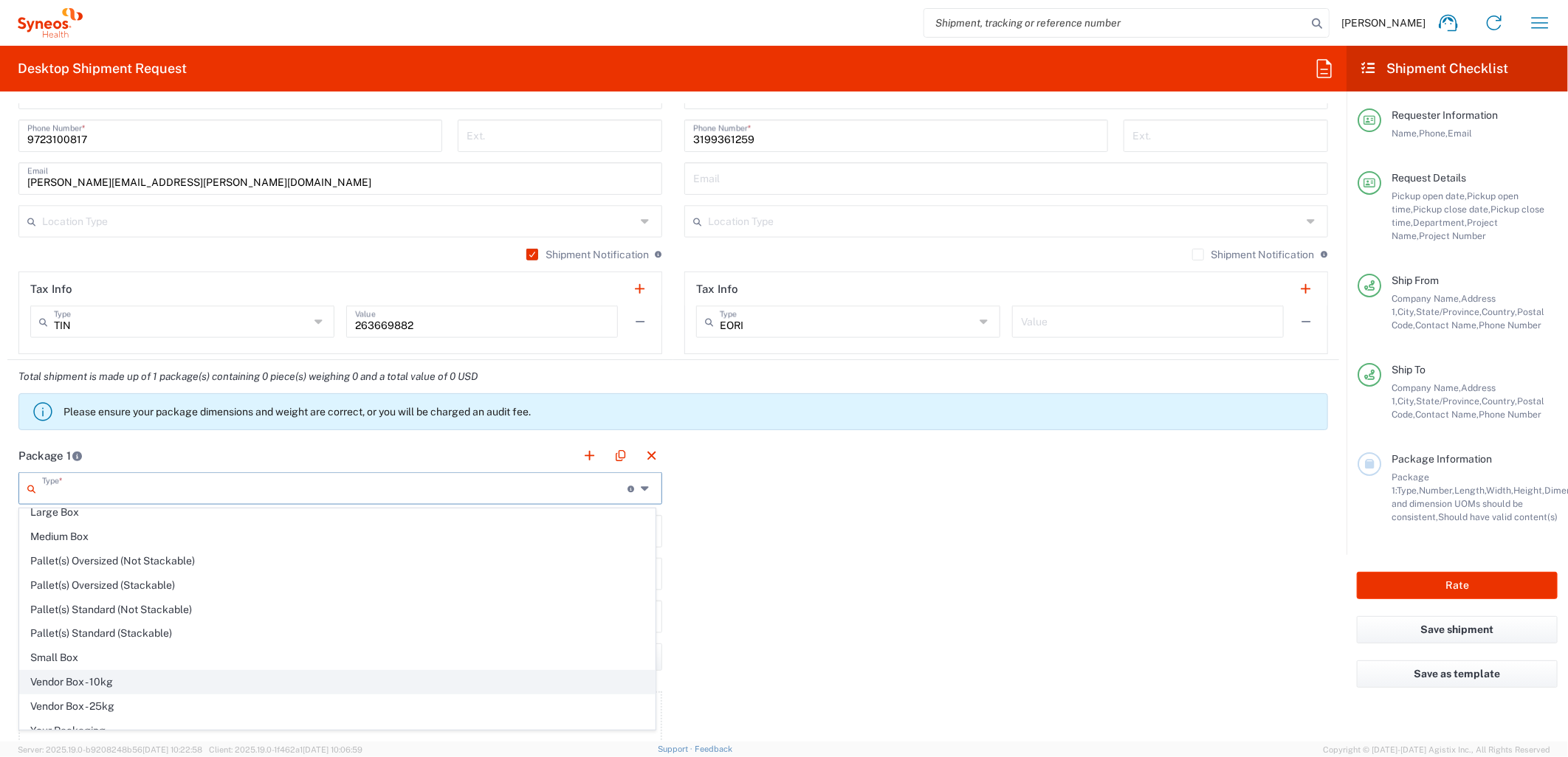
scroll to position [46, 0]
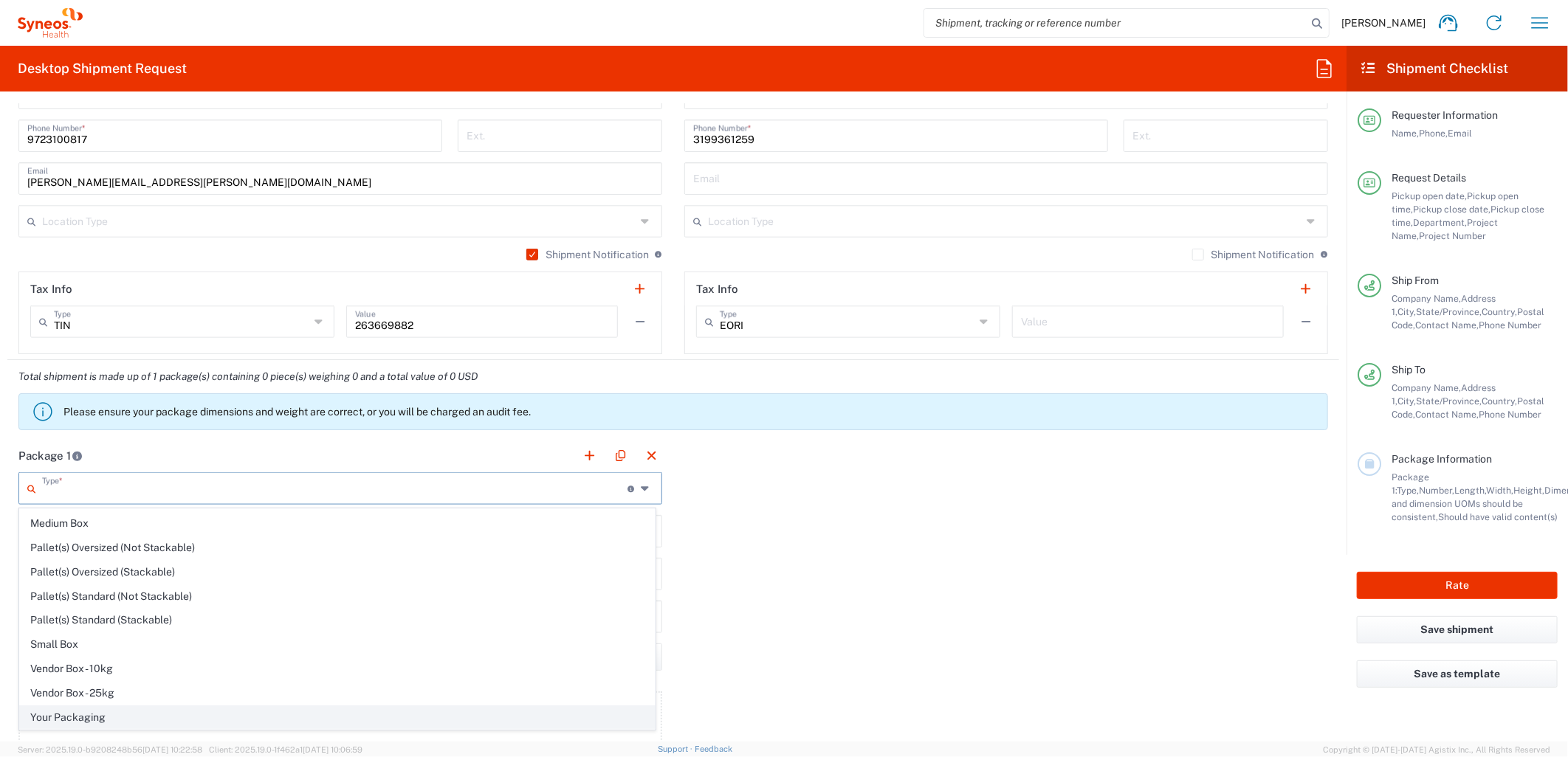
click at [101, 708] on span "Your Packaging" at bounding box center [337, 717] width 635 height 23
type input "Your Packaging"
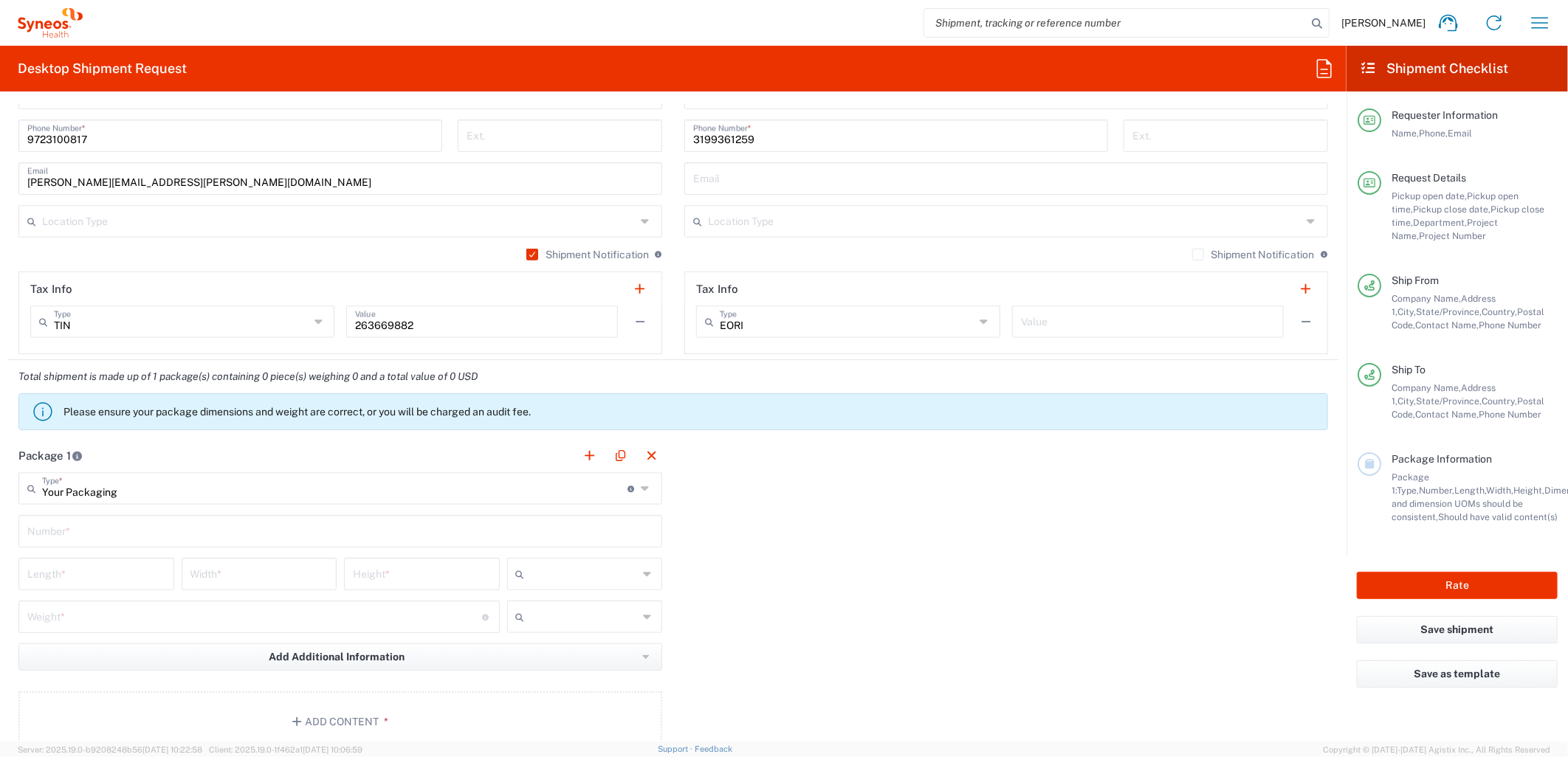
click at [144, 529] on input "text" at bounding box center [340, 529] width 626 height 26
type input "1"
click at [142, 573] on input "number" at bounding box center [96, 572] width 138 height 26
type input "12"
click at [248, 572] on input "number" at bounding box center [259, 572] width 138 height 26
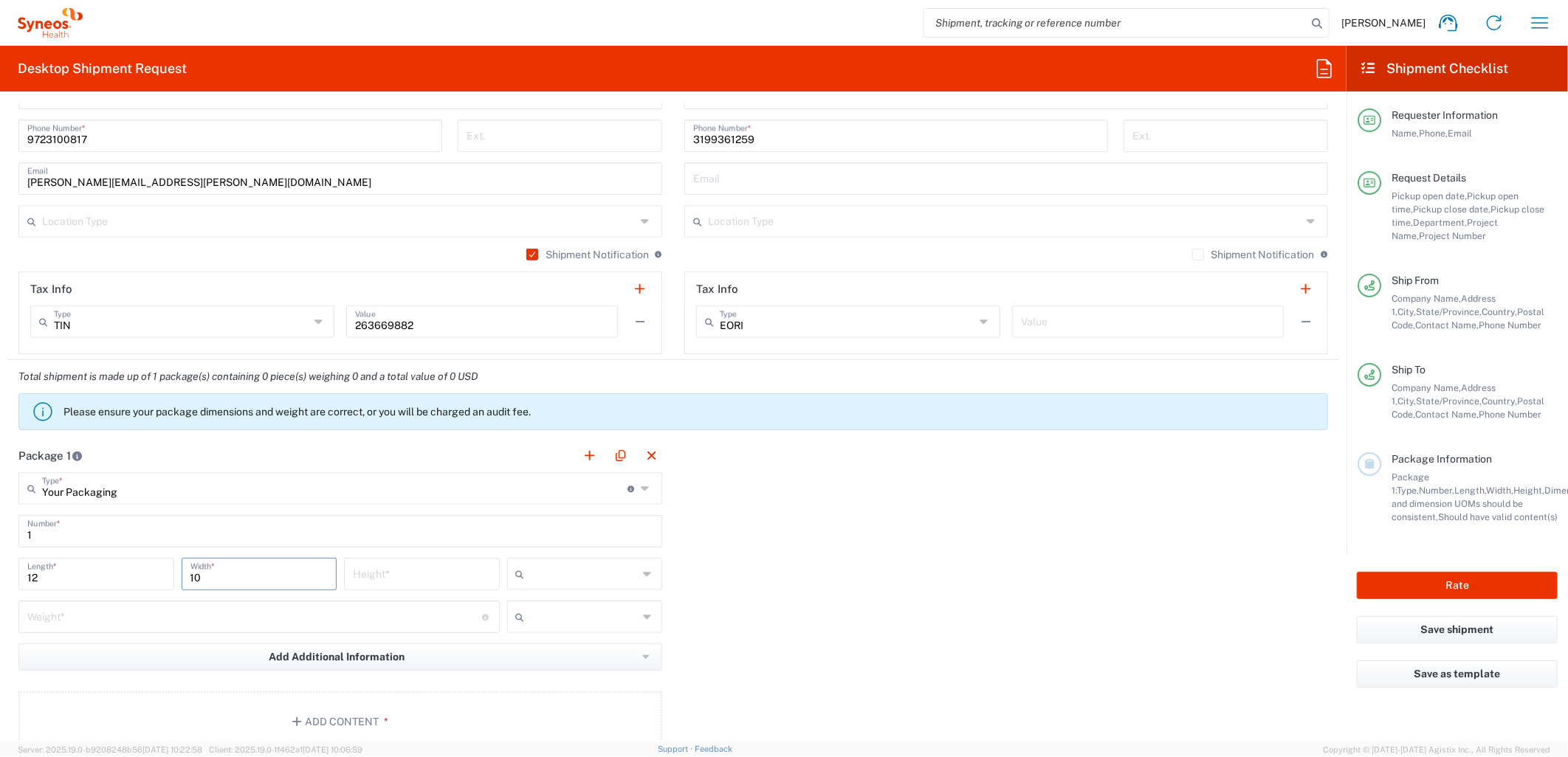
type input "10"
click at [391, 581] on input "number" at bounding box center [421, 572] width 138 height 26
type input "1"
click at [609, 567] on input "text" at bounding box center [584, 574] width 108 height 24
click at [535, 647] on span "in" at bounding box center [578, 654] width 151 height 23
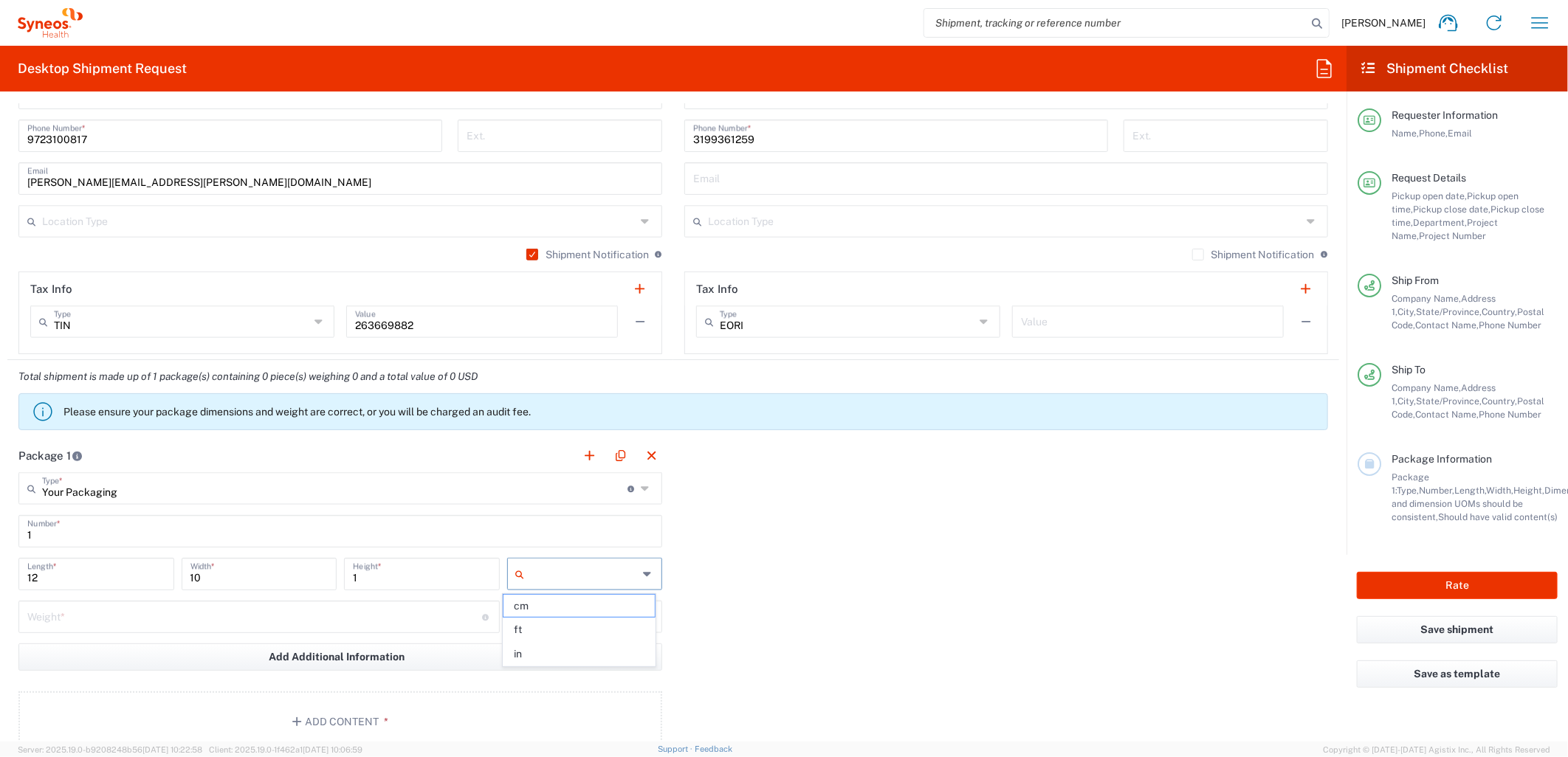
type input "in"
click at [431, 616] on input "number" at bounding box center [254, 615] width 454 height 26
type input "5"
click at [610, 617] on input "text" at bounding box center [584, 617] width 108 height 24
click at [544, 669] on span "lbs" at bounding box center [578, 673] width 151 height 23
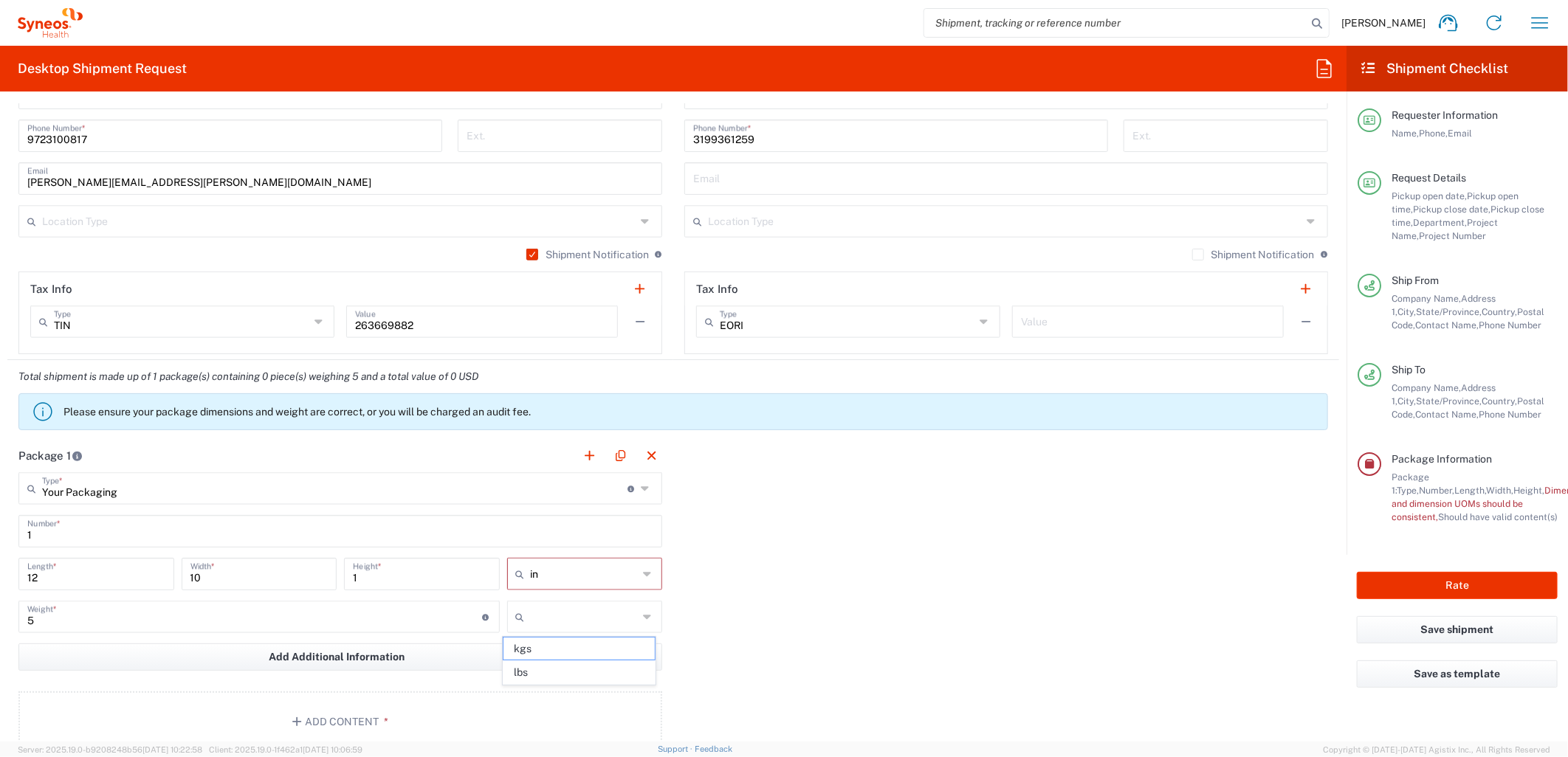
type input "lbs"
click at [846, 613] on div "Package 1 Your Packaging Type * Material used to package goods Envelope Large B…" at bounding box center [673, 600] width 1331 height 324
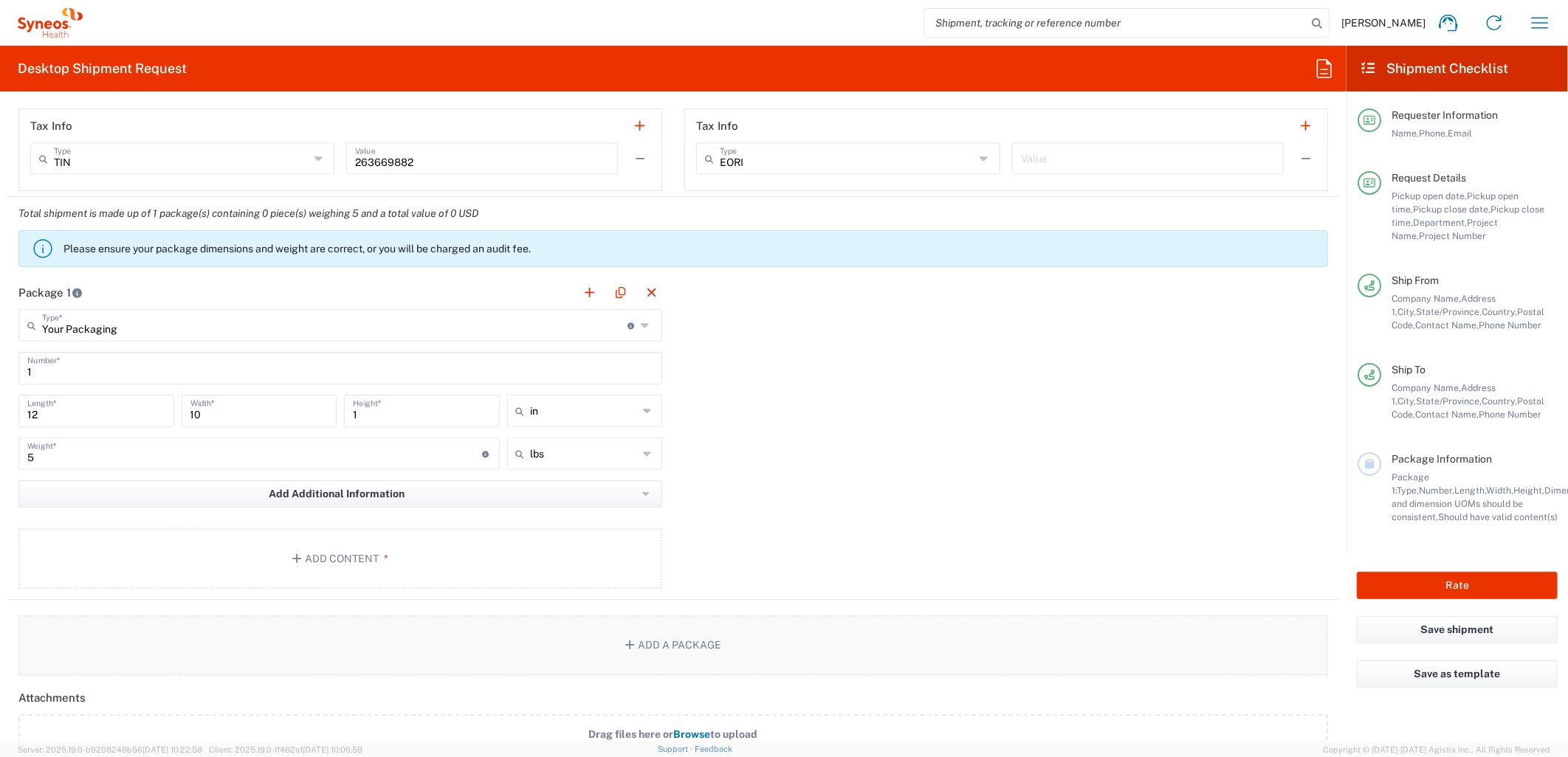
scroll to position [1230, 0]
click at [497, 554] on button "Add Content *" at bounding box center [340, 557] width 643 height 60
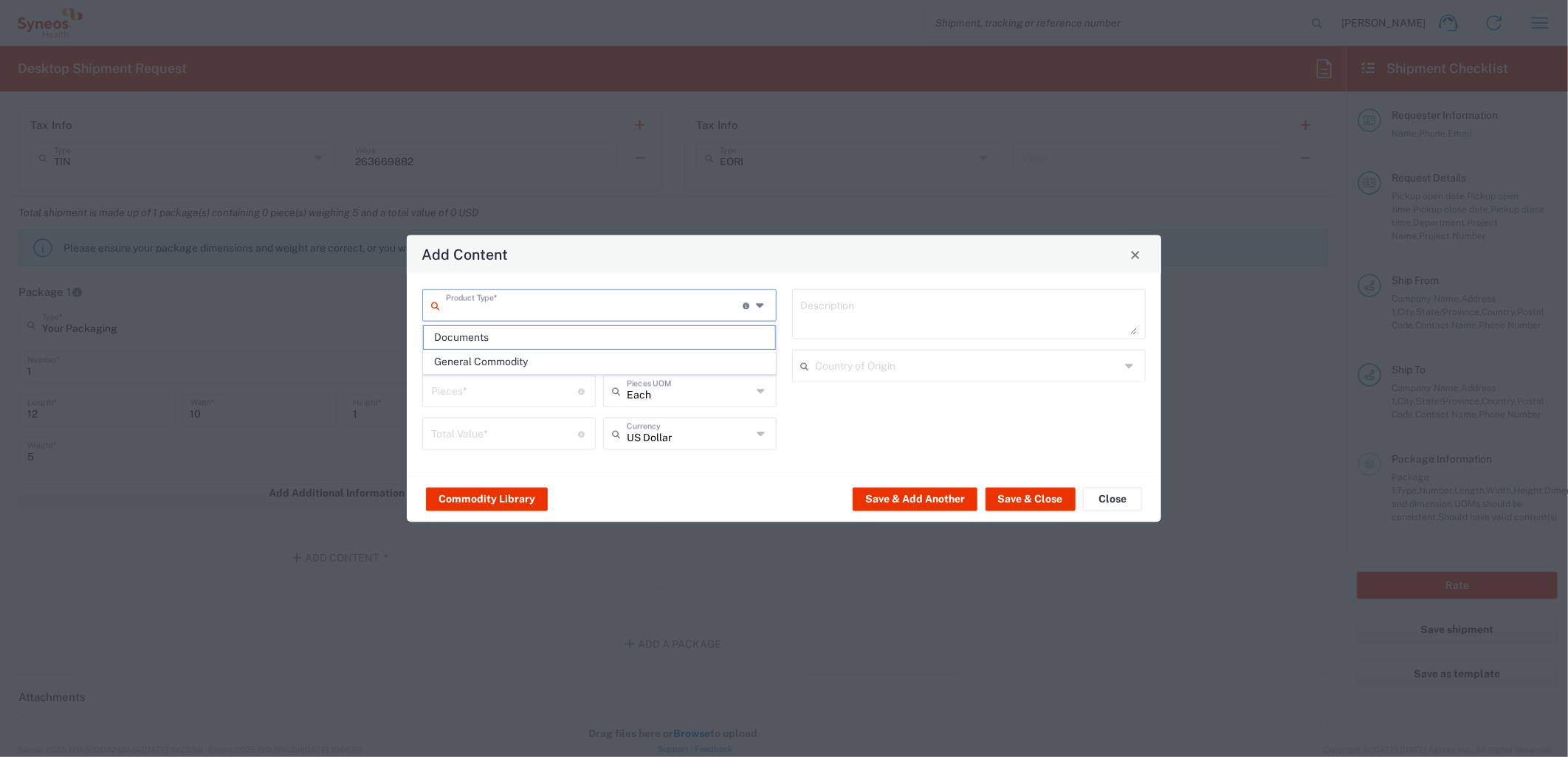
click at [673, 301] on input "text" at bounding box center [595, 303] width 297 height 26
click at [564, 355] on span "General Commodity" at bounding box center [599, 362] width 351 height 23
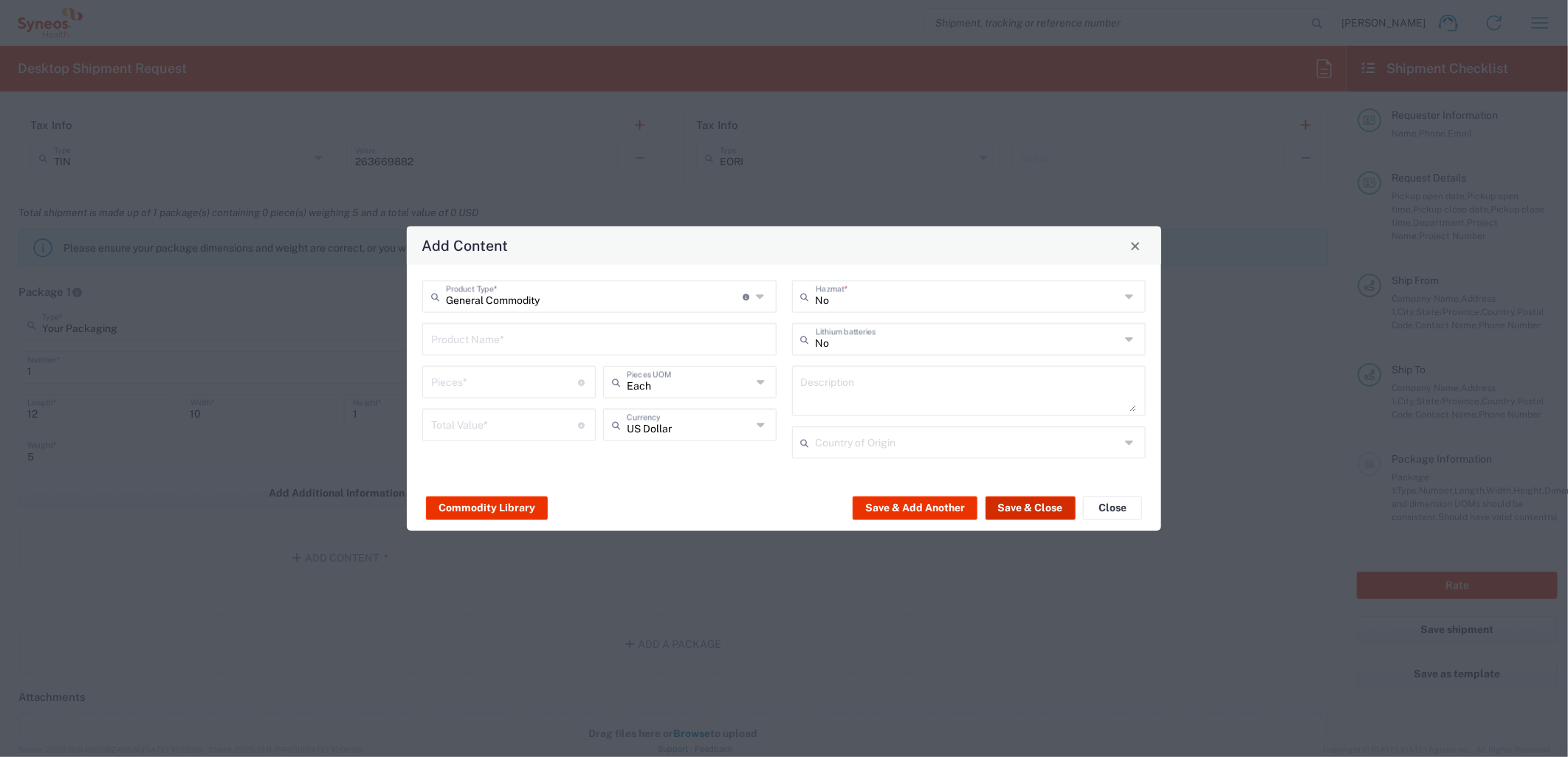
click at [1023, 510] on button "Save & Close" at bounding box center [1030, 507] width 90 height 24
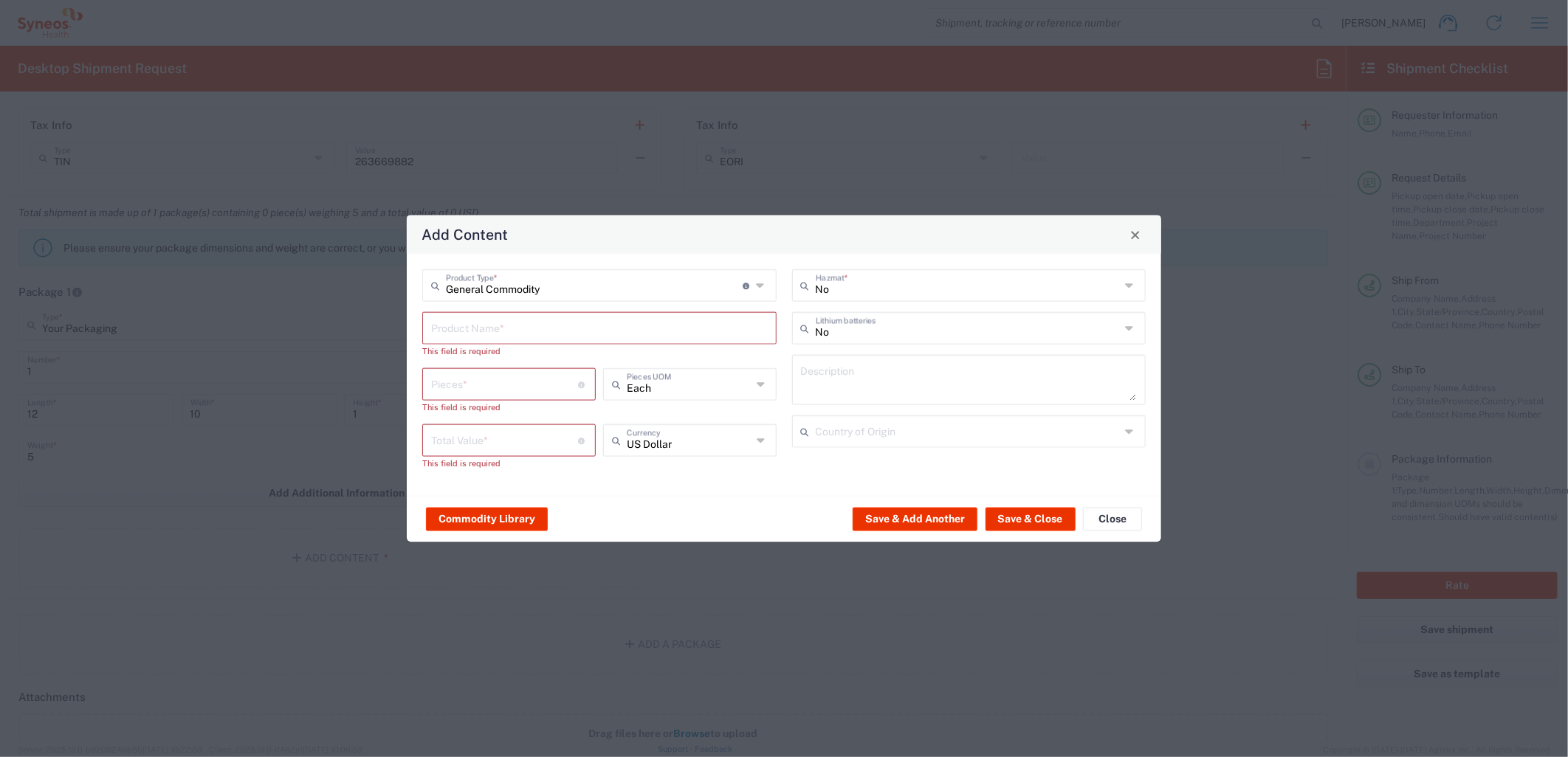
click at [585, 289] on input "General Commodity" at bounding box center [595, 284] width 297 height 26
click at [523, 341] on span "Documents" at bounding box center [599, 342] width 351 height 23
type input "Documents"
type input "1"
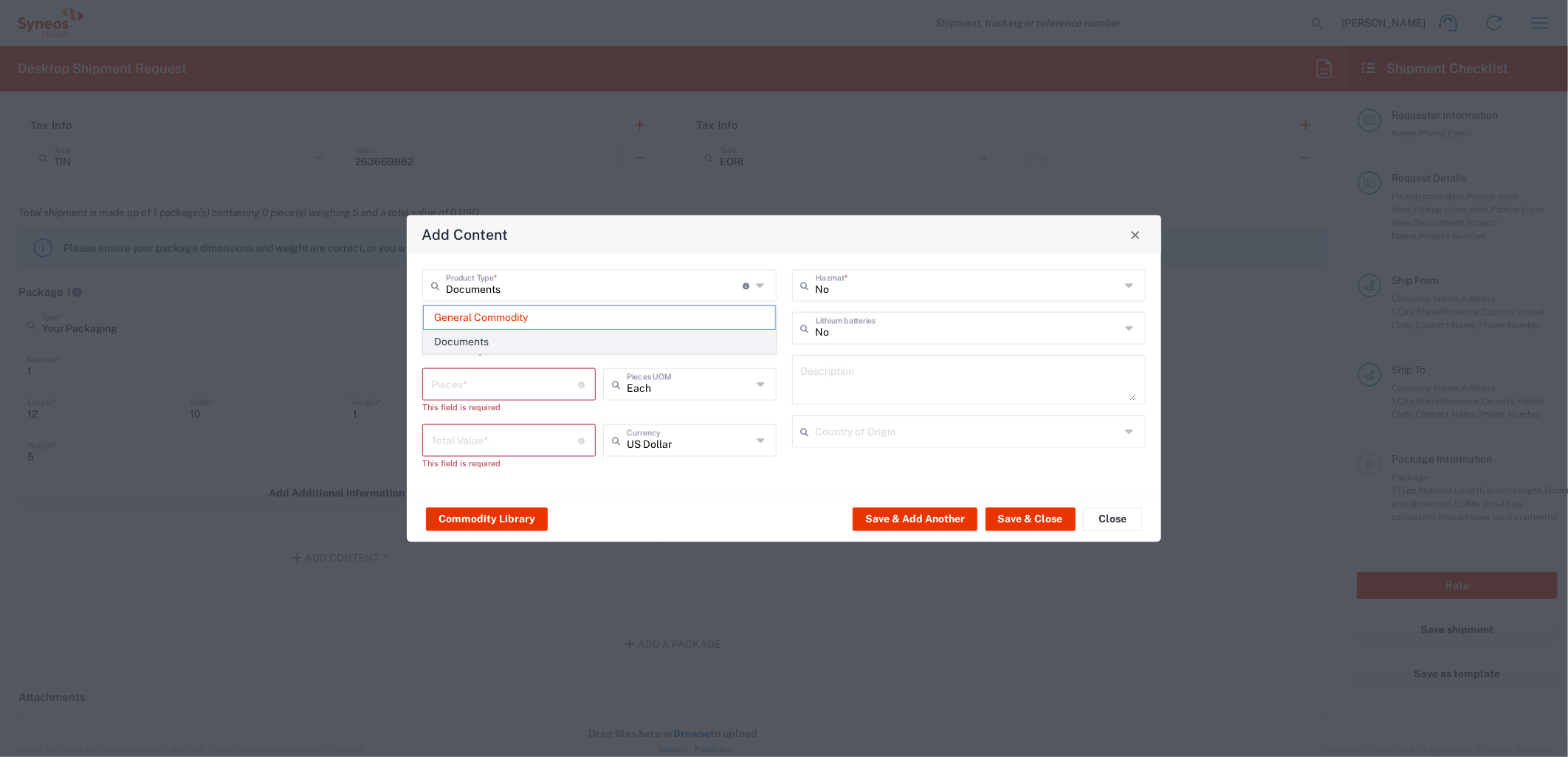
type input "1"
type textarea "Documents"
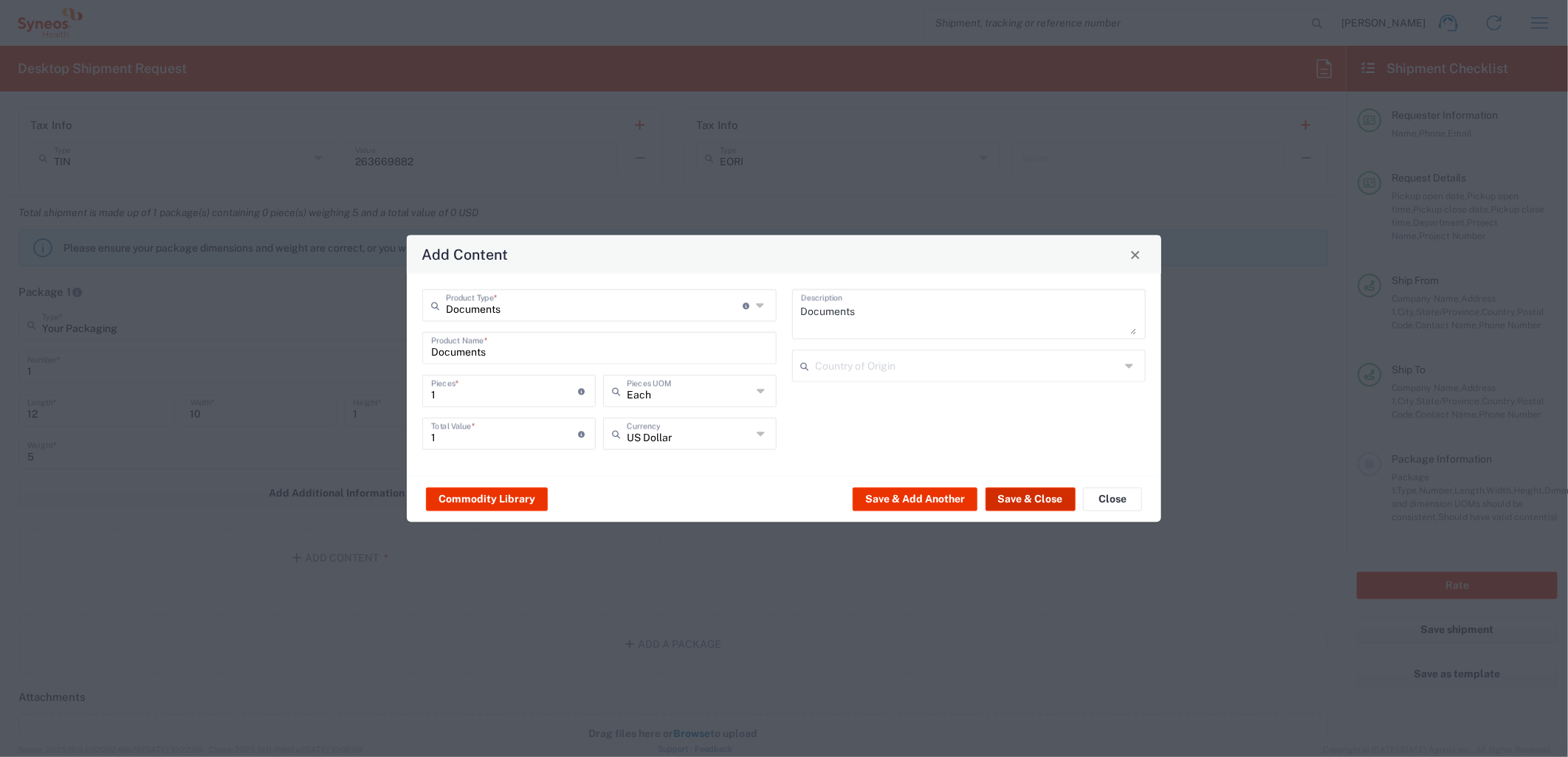
click at [1015, 488] on button "Save & Close" at bounding box center [1030, 499] width 90 height 24
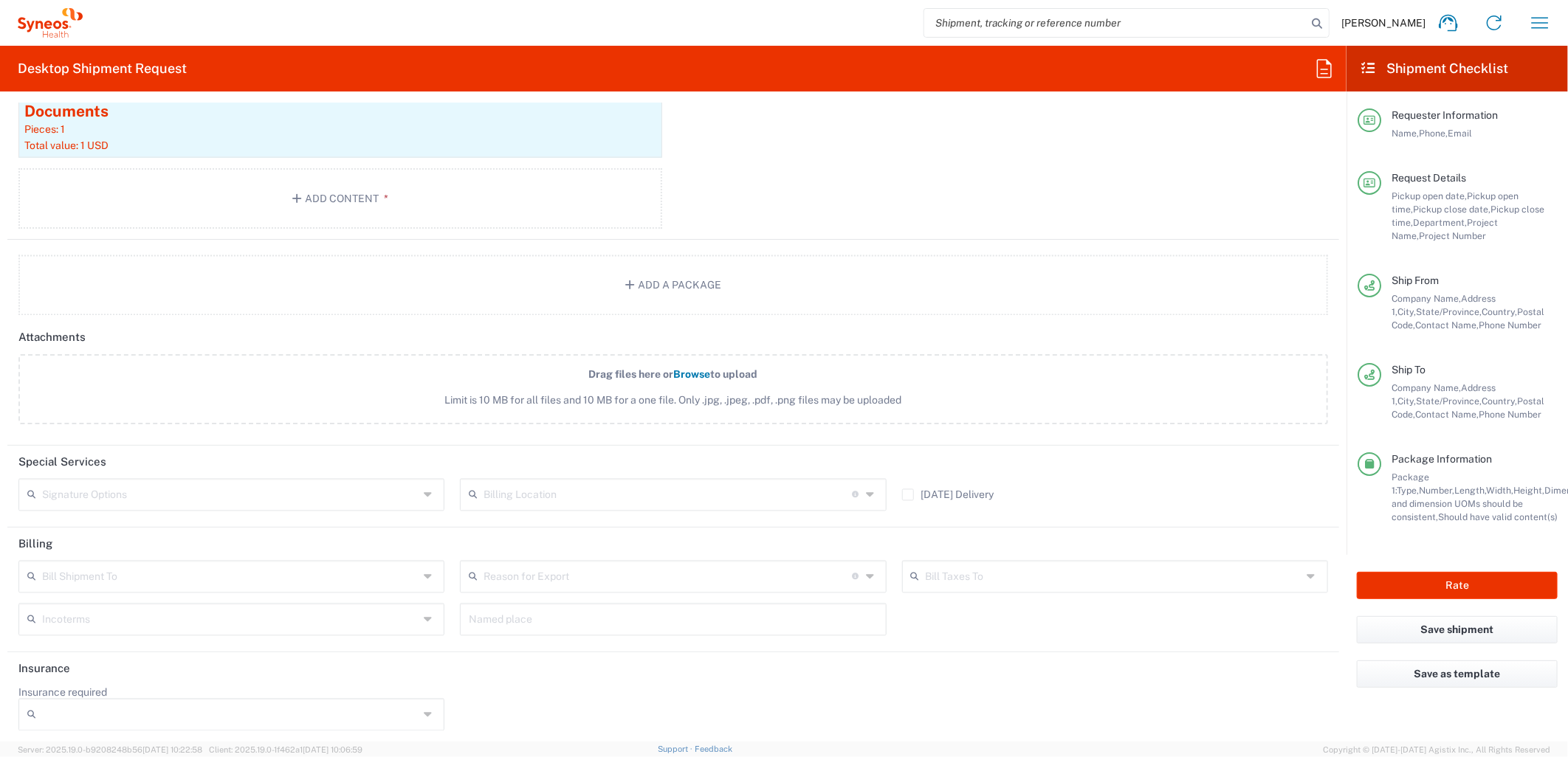
scroll to position [1678, 0]
click at [202, 561] on input "text" at bounding box center [230, 573] width 376 height 26
click at [138, 635] on span "Sender/Shipper" at bounding box center [229, 628] width 419 height 23
type input "Sender/Shipper"
click at [1435, 580] on button "Rate" at bounding box center [1457, 585] width 200 height 27
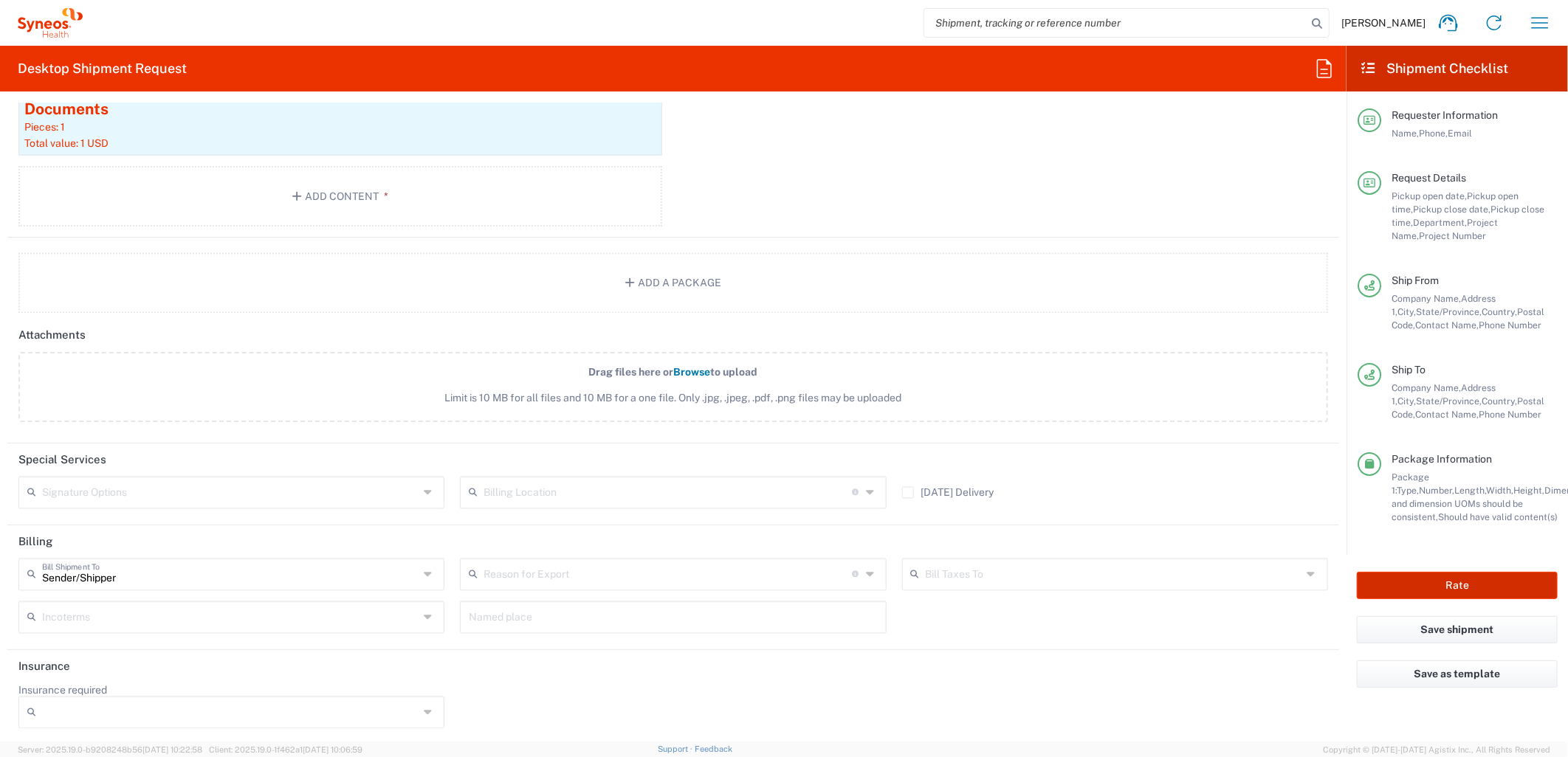
type input "MCUS.IMSE.CL.7068636"
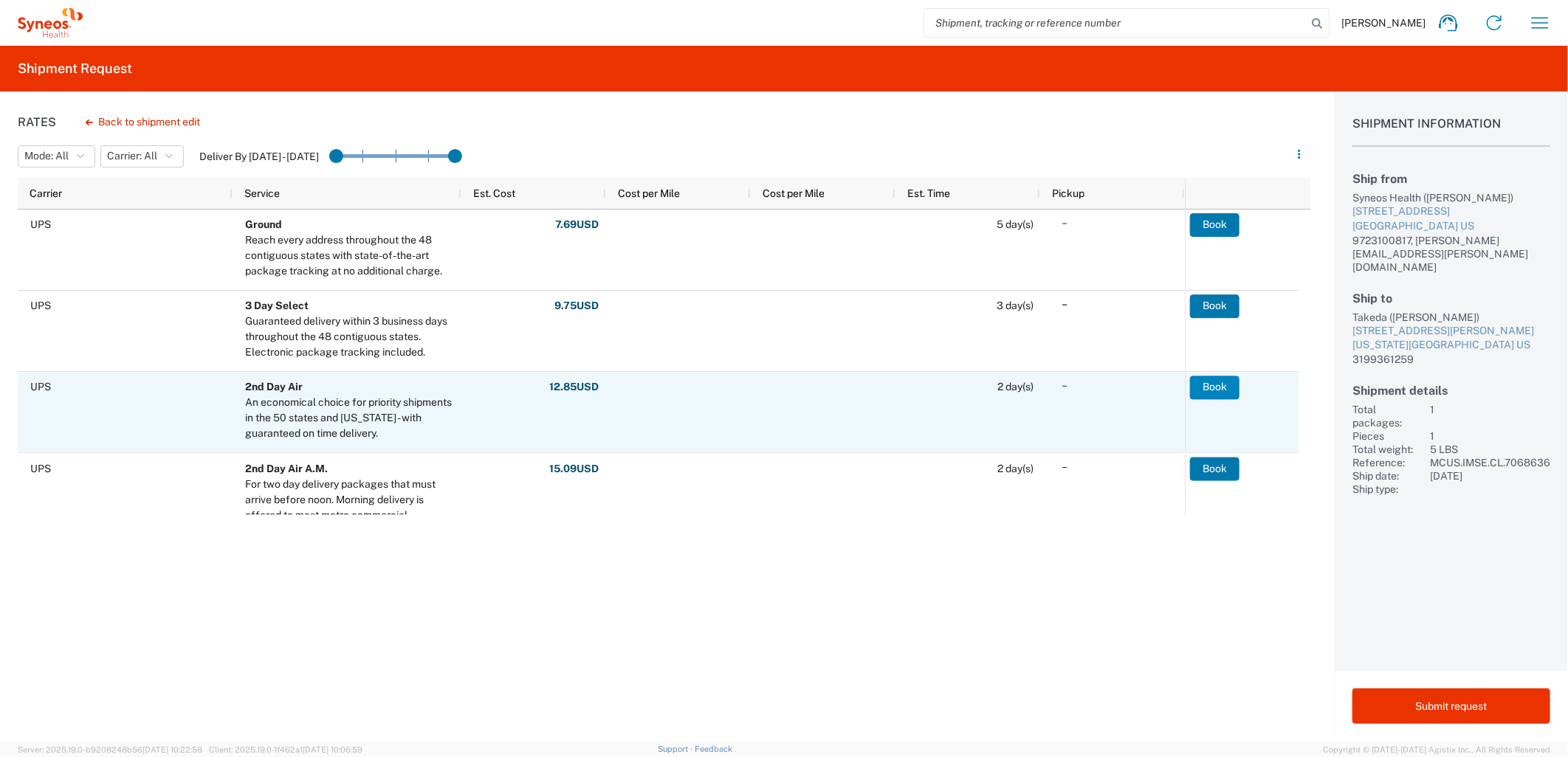
click at [1208, 382] on button "Book" at bounding box center [1215, 387] width 49 height 24
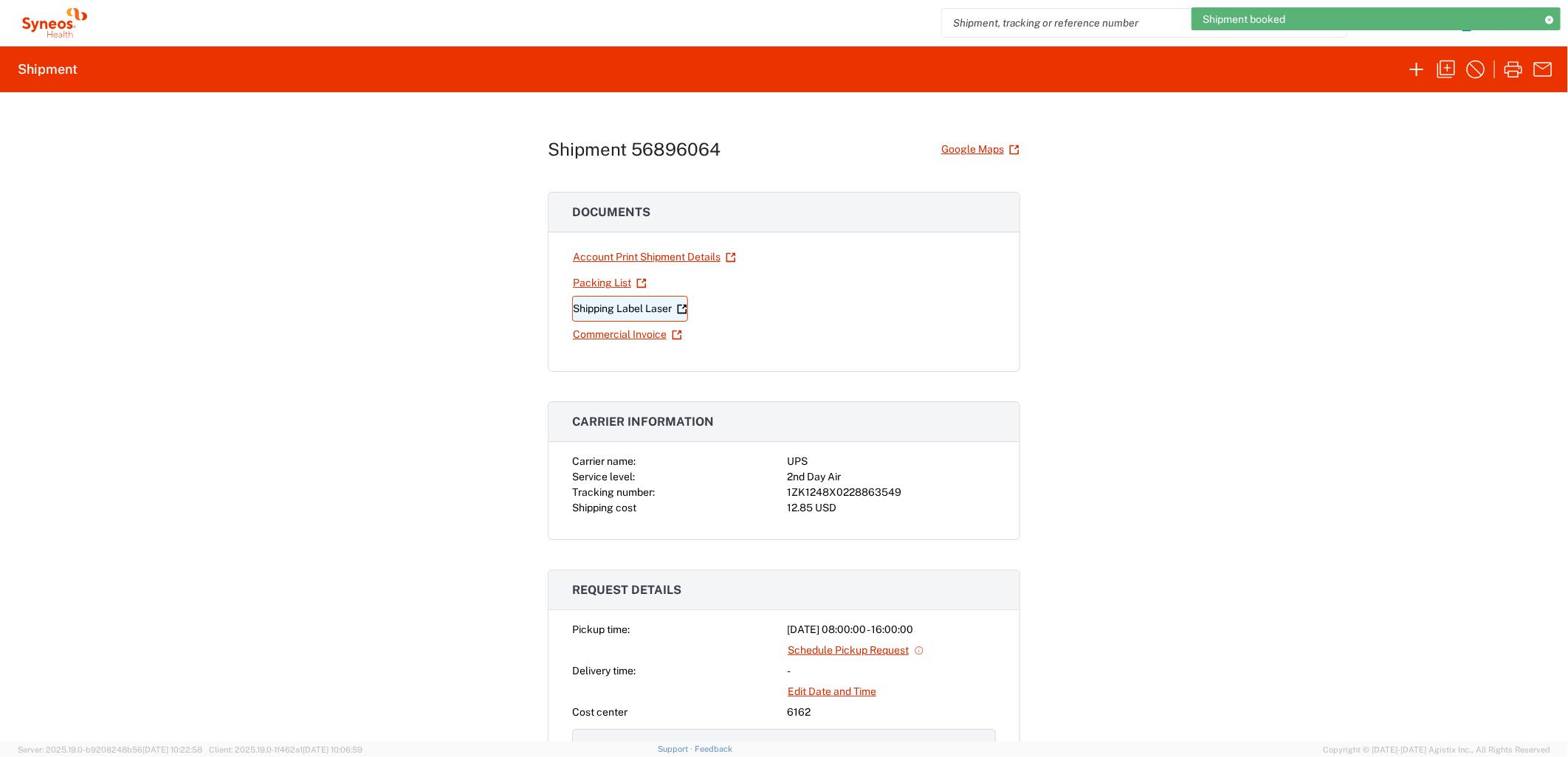
click at [636, 308] on link "Shipping Label Laser" at bounding box center [630, 308] width 115 height 26
